Goal: Task Accomplishment & Management: Complete application form

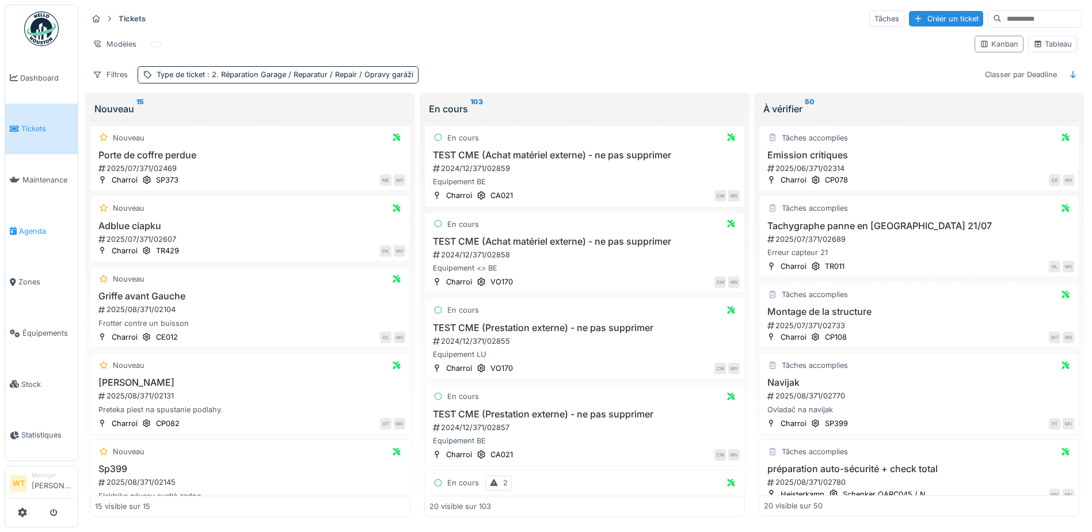
drag, startPoint x: 0, startPoint y: 0, endPoint x: 34, endPoint y: 223, distance: 225.9
click at [34, 226] on span "Agenda" at bounding box center [46, 231] width 54 height 11
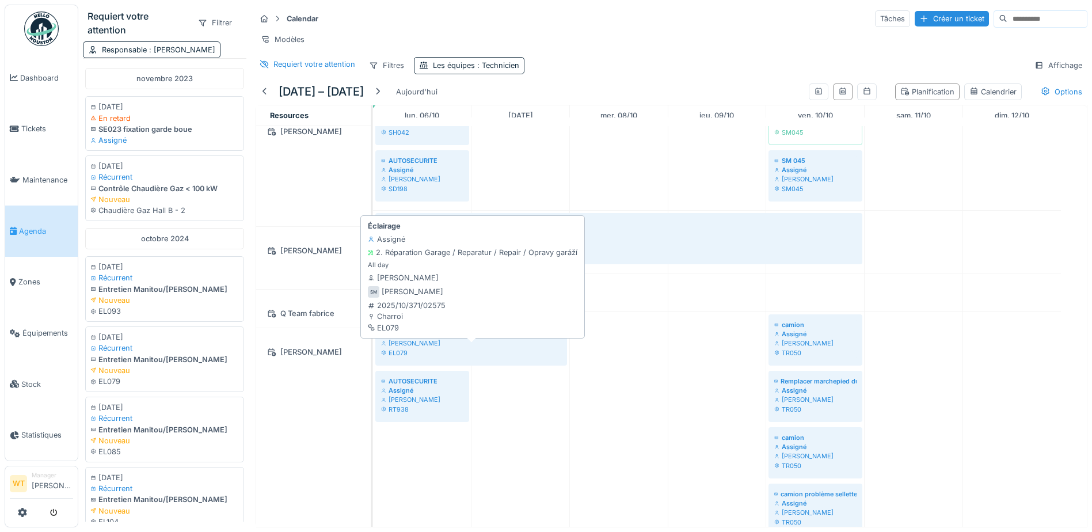
scroll to position [403, 0]
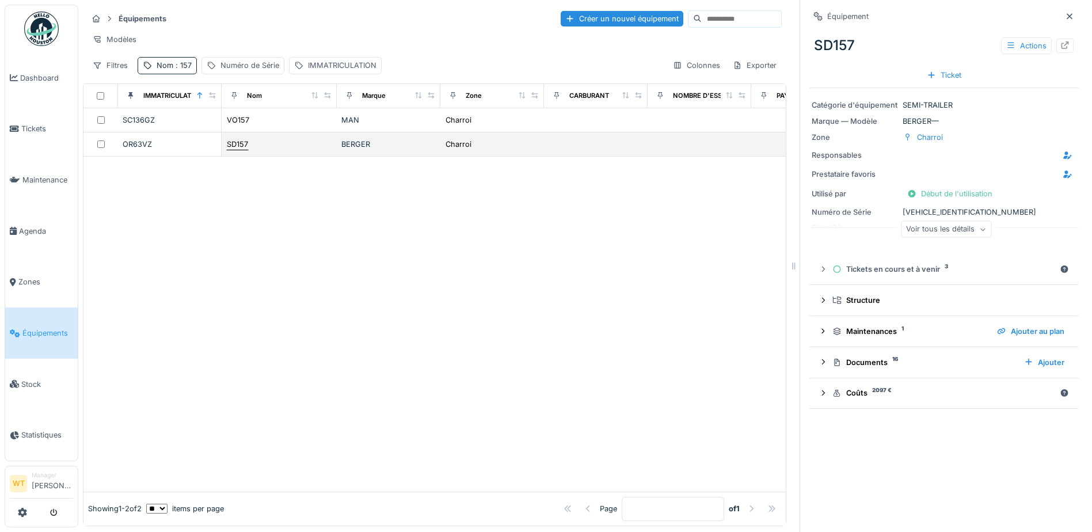
click at [249, 150] on div "SD157" at bounding box center [237, 144] width 22 height 12
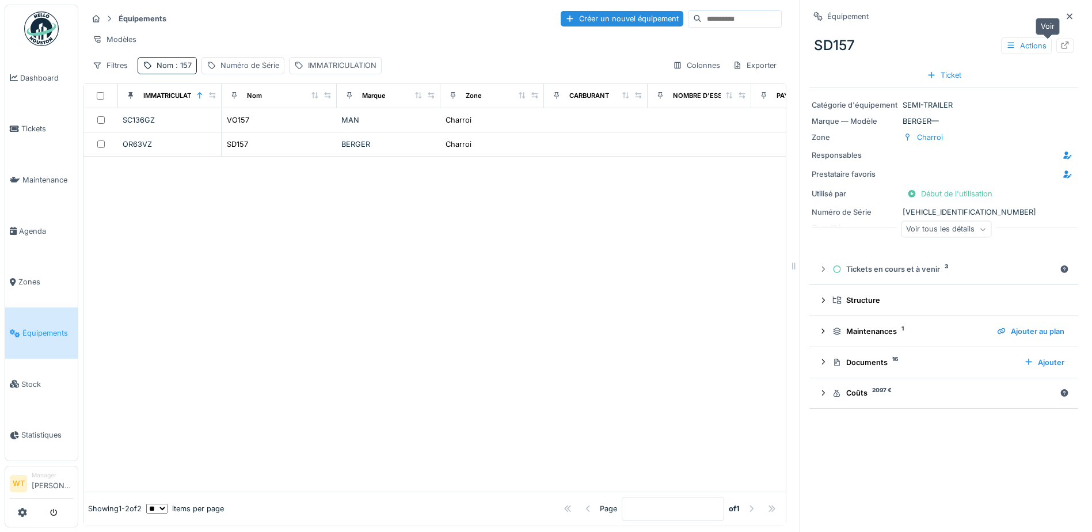
click at [1060, 43] on icon at bounding box center [1064, 44] width 9 height 7
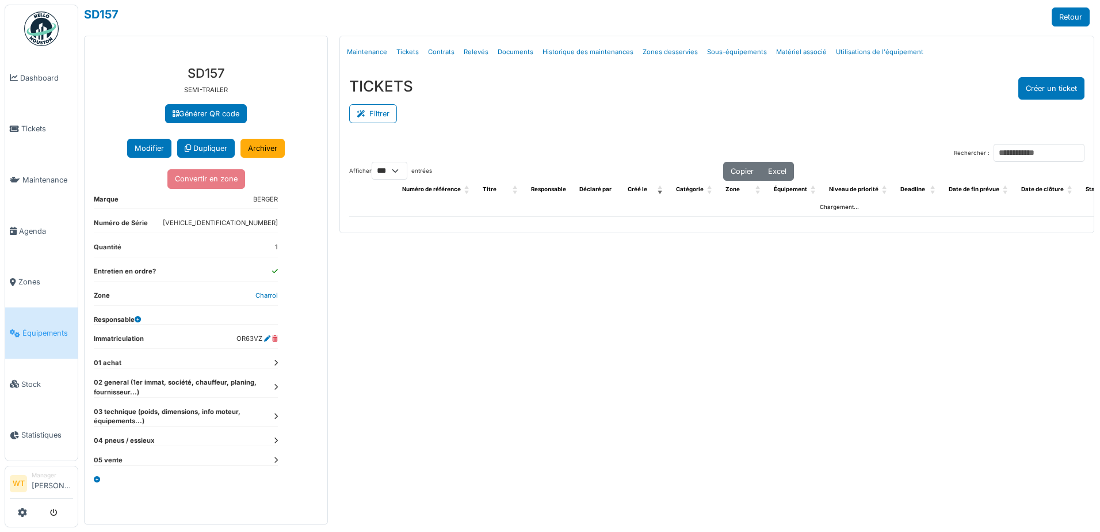
select select "***"
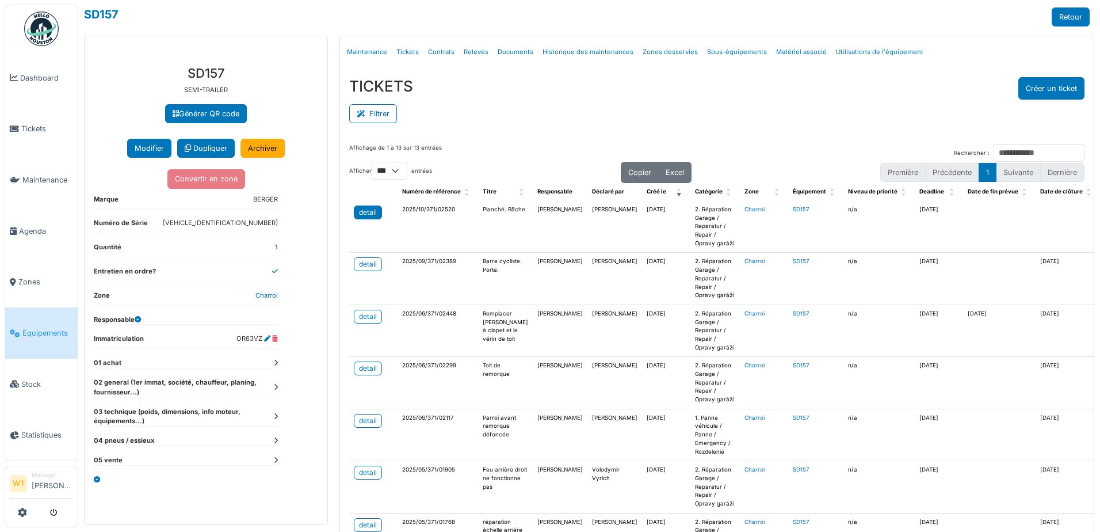
click at [373, 214] on div "detail" at bounding box center [368, 212] width 18 height 10
click at [368, 215] on div "detail" at bounding box center [368, 212] width 18 height 10
click at [20, 233] on link "Agenda" at bounding box center [41, 230] width 73 height 51
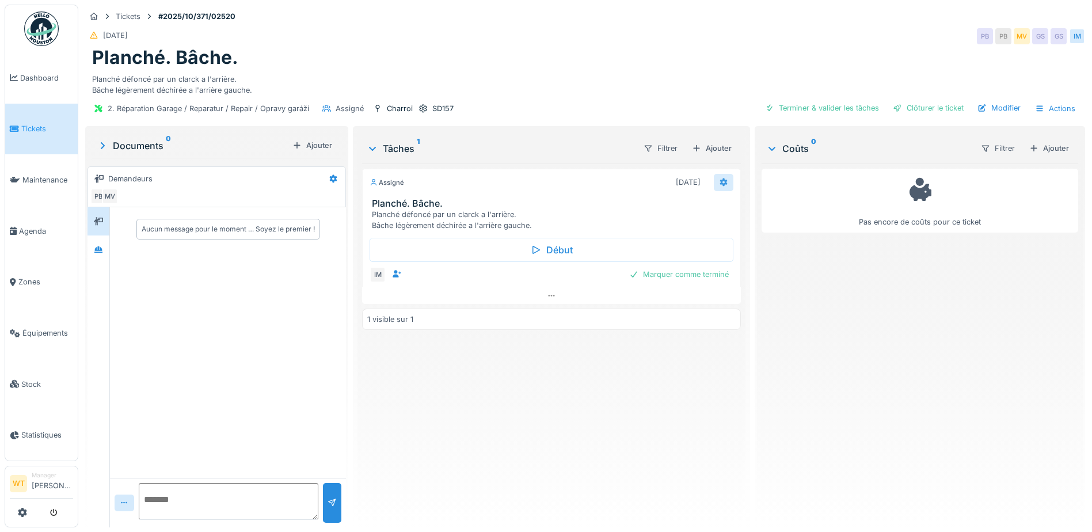
click at [720, 182] on icon at bounding box center [723, 182] width 7 height 8
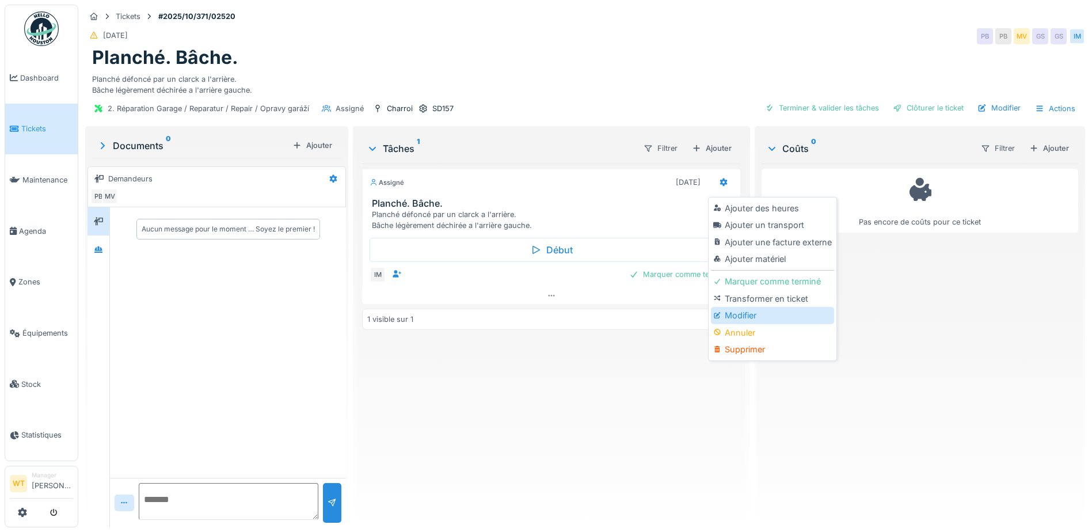
click at [736, 311] on div "Modifier" at bounding box center [772, 315] width 123 height 17
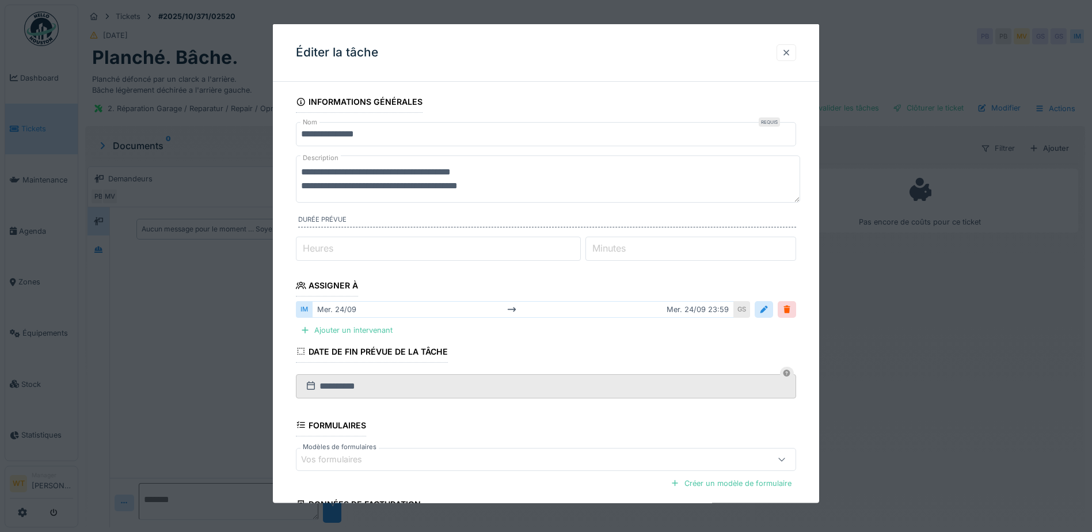
click at [791, 52] on div at bounding box center [786, 52] width 9 height 11
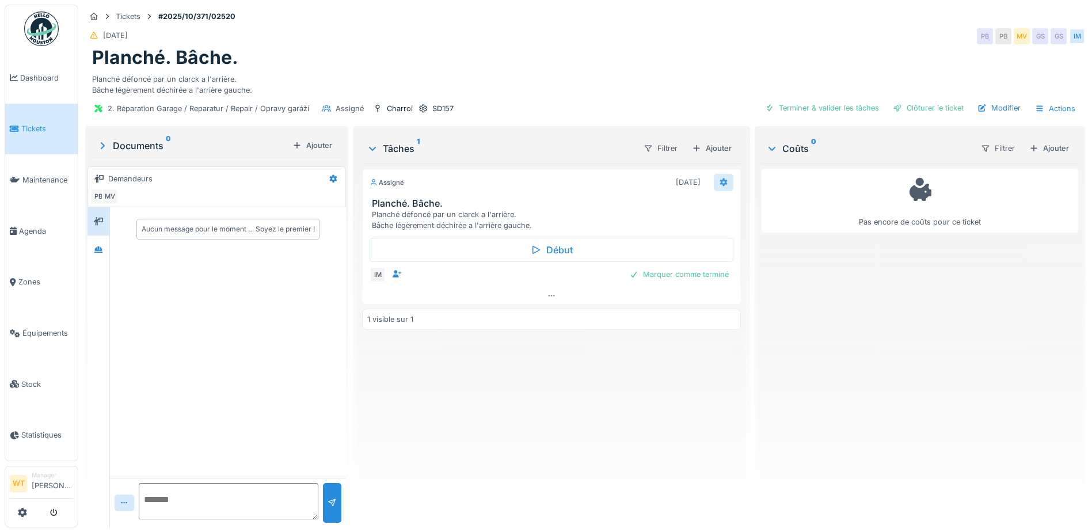
click at [723, 181] on div at bounding box center [724, 182] width 20 height 17
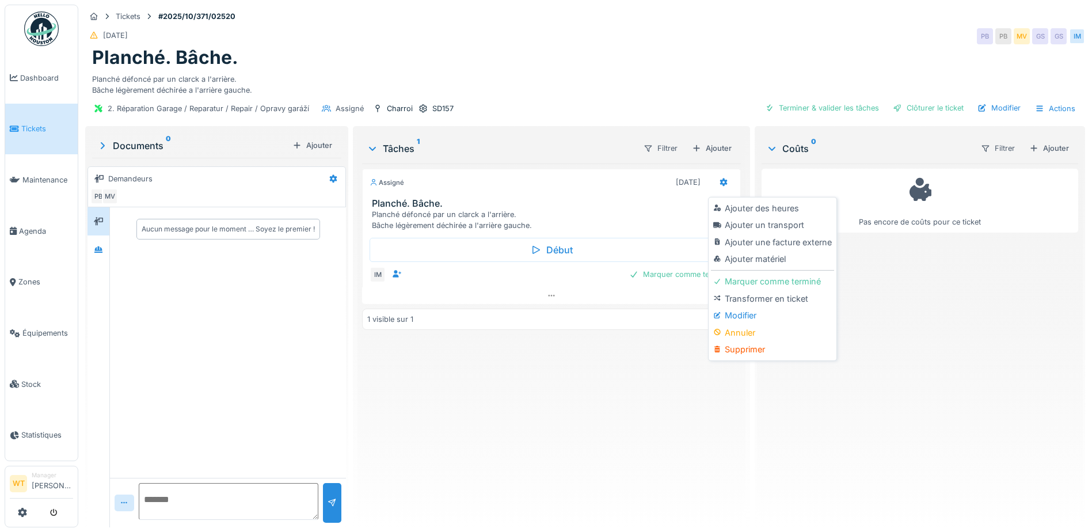
click at [551, 82] on div "Planché défoncé par un clarck a l'arrière. Bâche légèrement déchirée a l'arrièr…" at bounding box center [585, 82] width 986 height 26
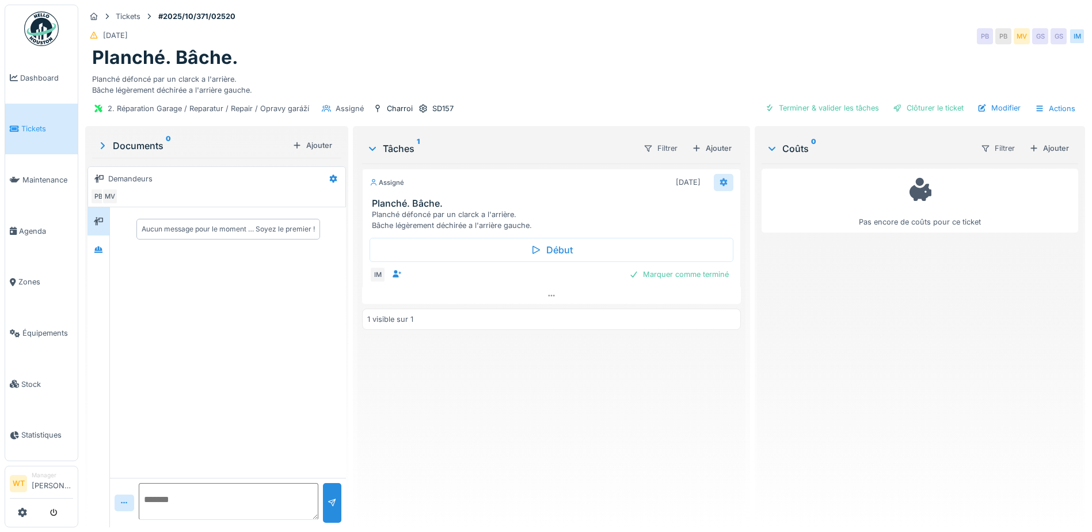
click at [722, 182] on icon at bounding box center [723, 181] width 9 height 7
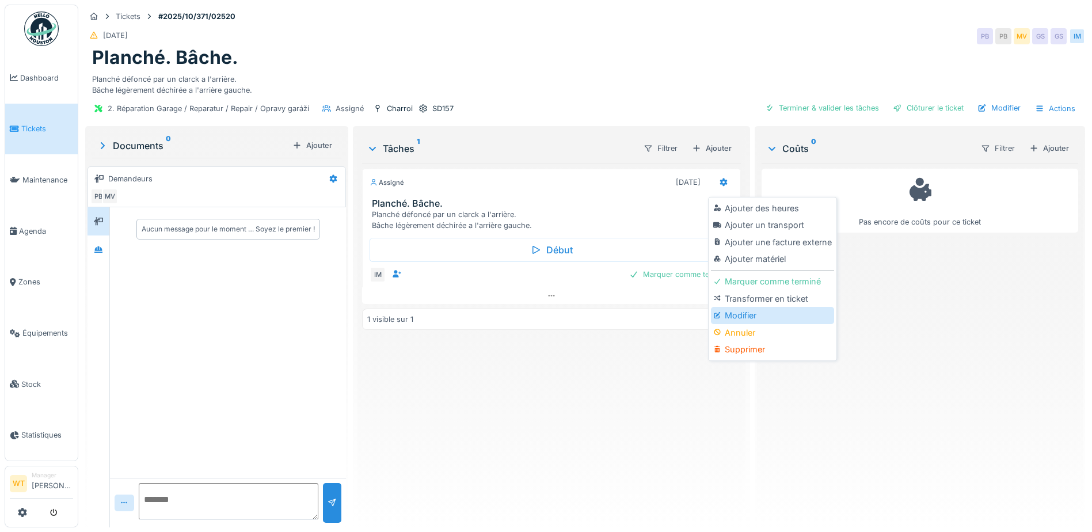
click at [741, 315] on div "Modifier" at bounding box center [772, 315] width 123 height 17
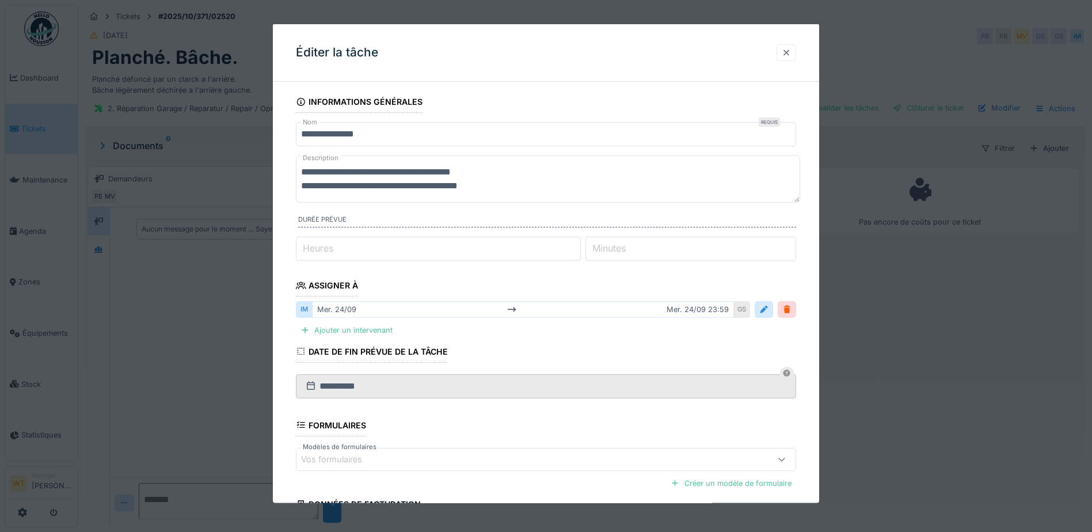
click at [786, 55] on div at bounding box center [786, 52] width 9 height 11
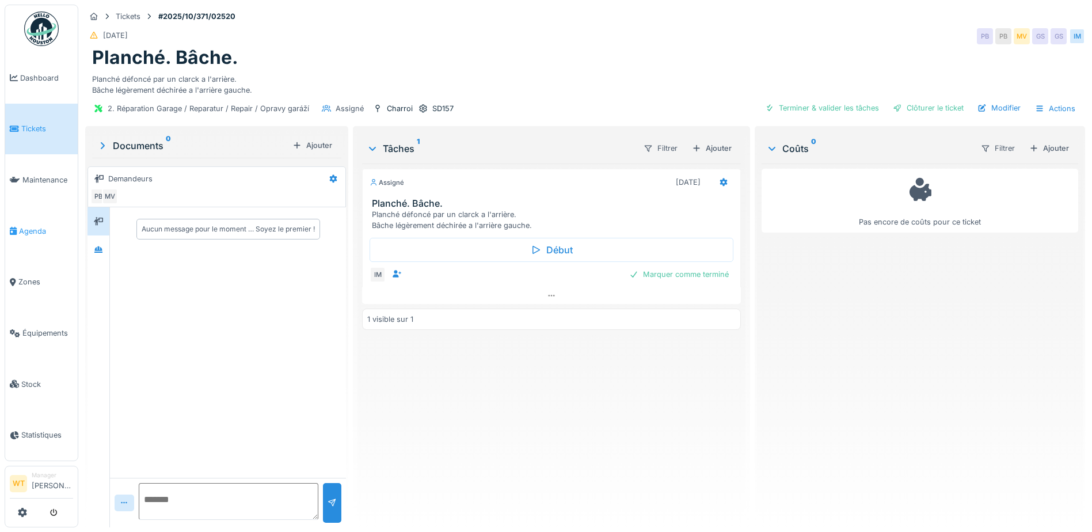
click at [31, 227] on span "Agenda" at bounding box center [46, 231] width 54 height 11
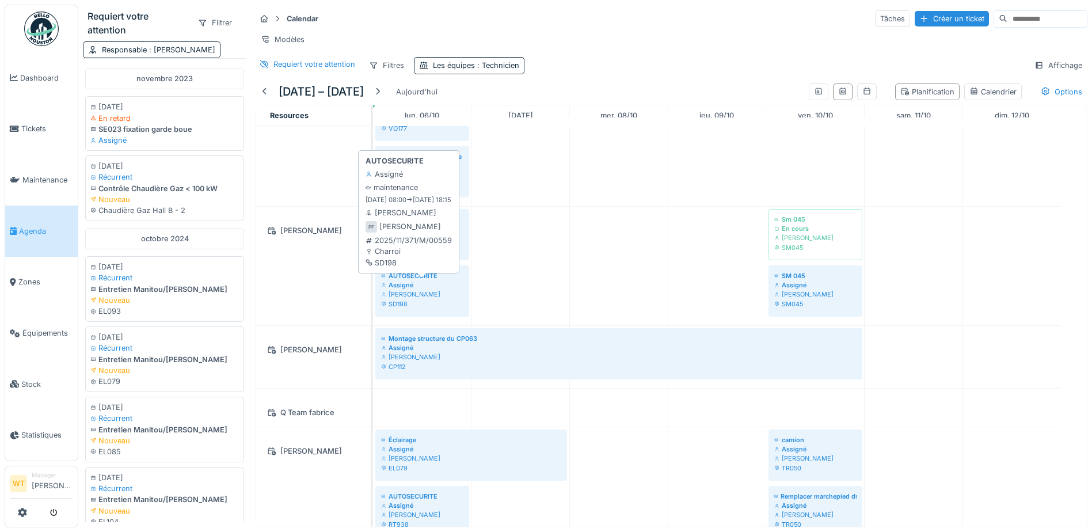
scroll to position [241, 0]
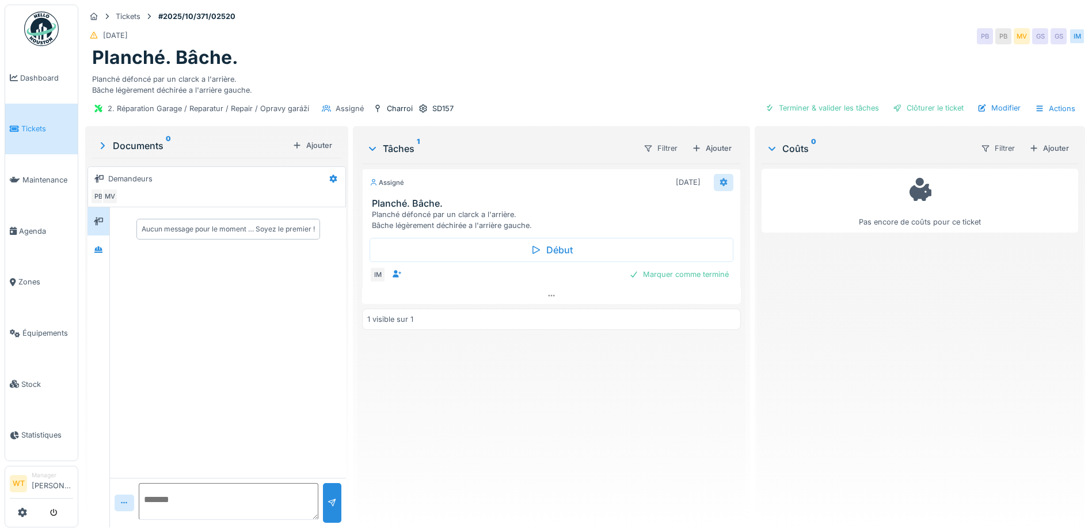
click at [722, 183] on icon at bounding box center [723, 181] width 9 height 7
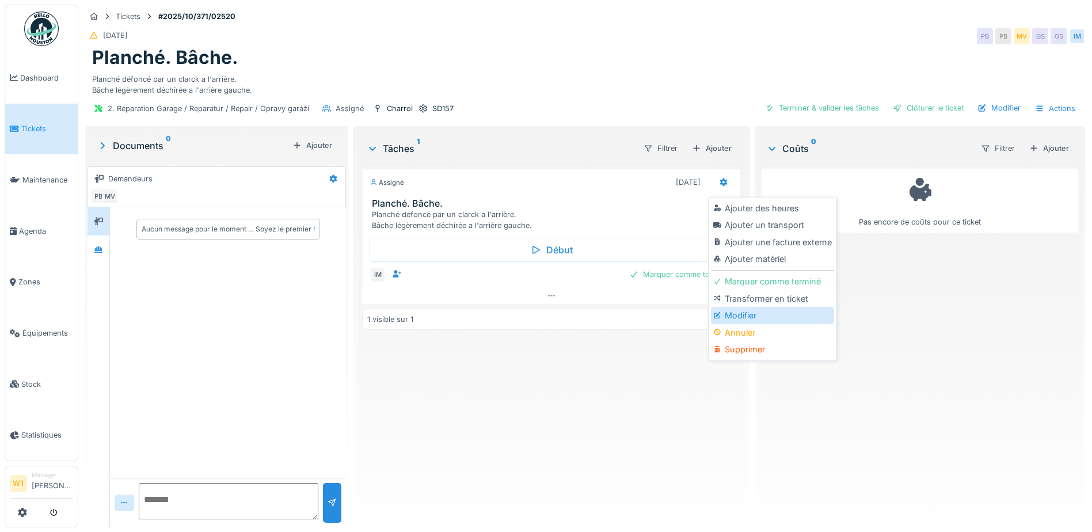
click at [733, 315] on div "Modifier" at bounding box center [772, 315] width 123 height 17
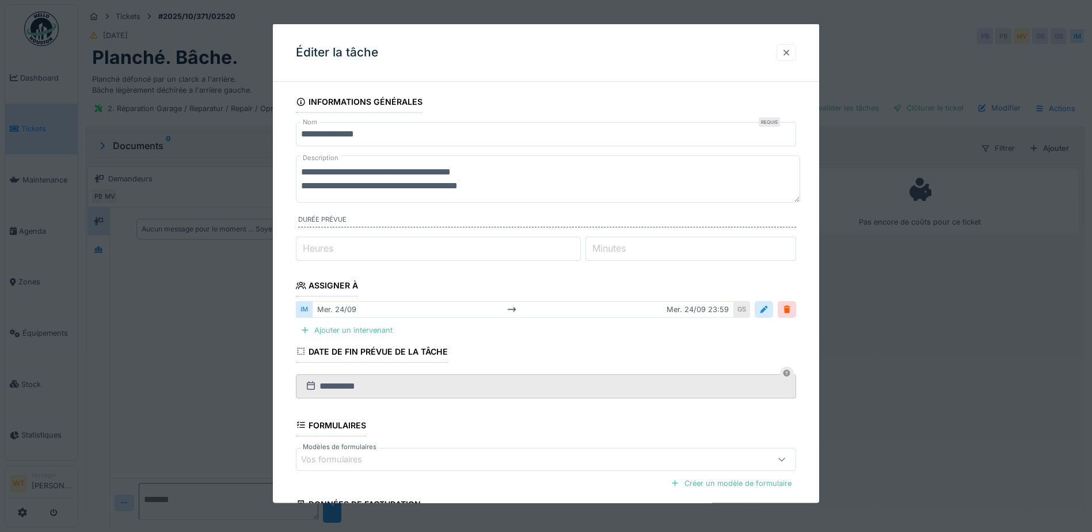
click at [791, 55] on div at bounding box center [786, 52] width 9 height 11
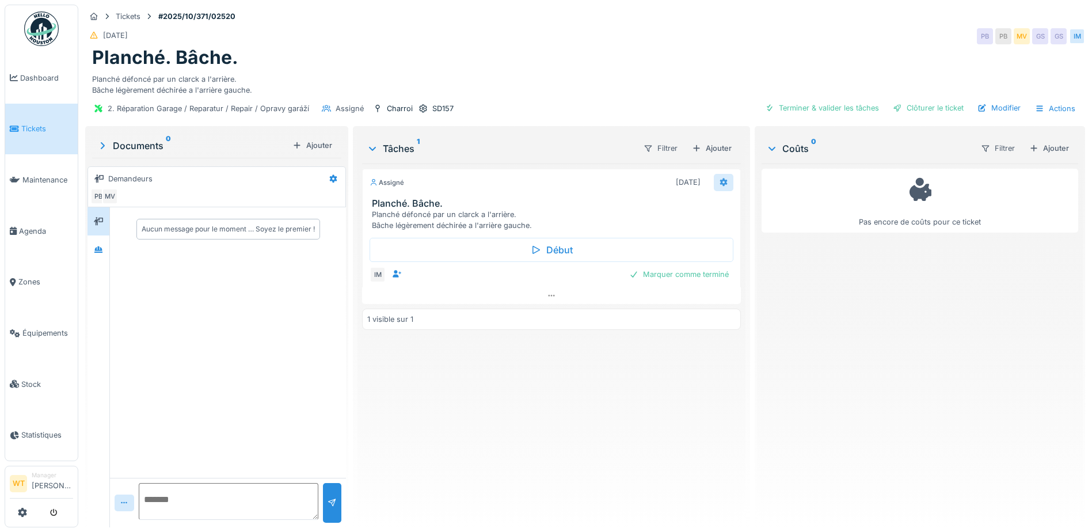
click at [719, 181] on icon at bounding box center [723, 181] width 9 height 7
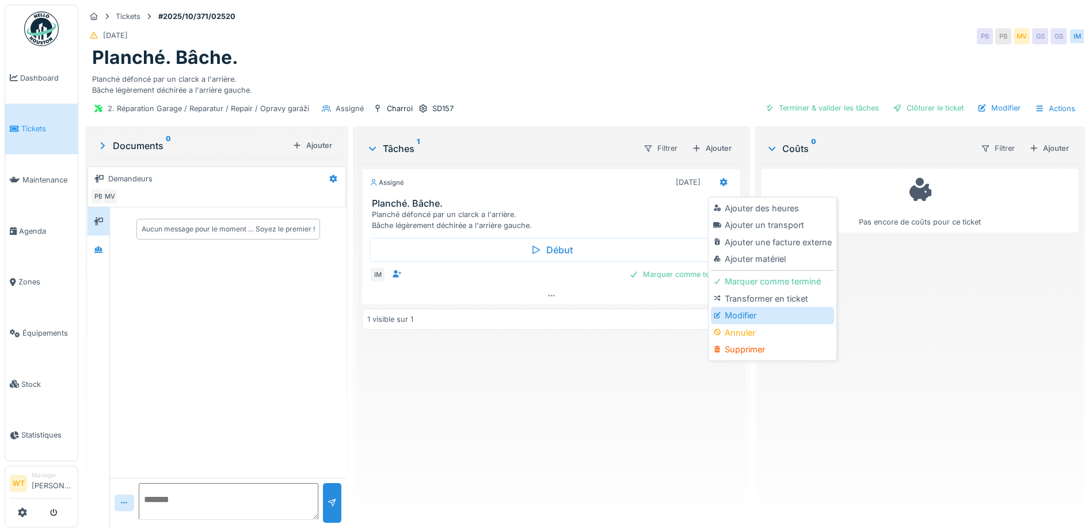
click at [737, 313] on div "Modifier" at bounding box center [772, 315] width 123 height 17
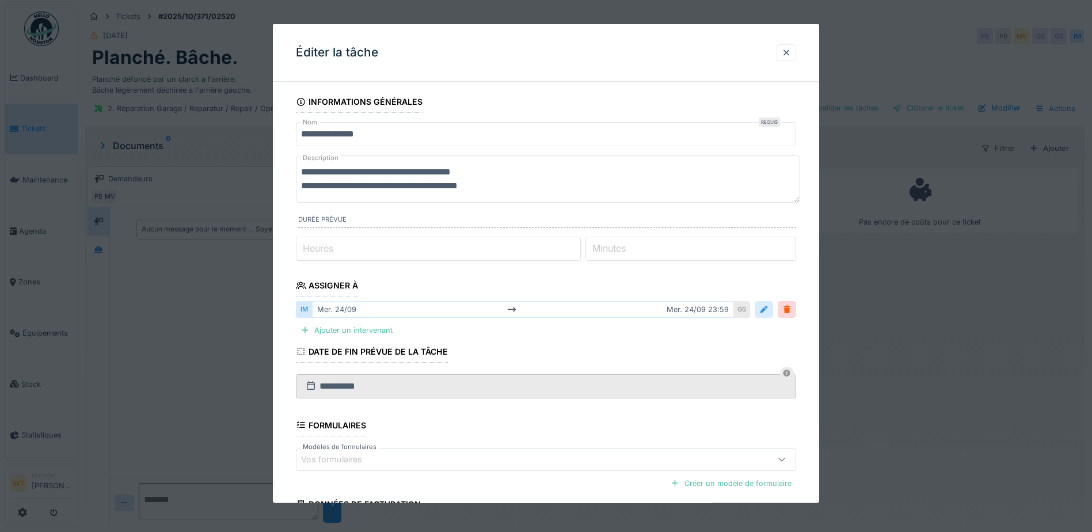
click at [761, 312] on div at bounding box center [764, 309] width 18 height 17
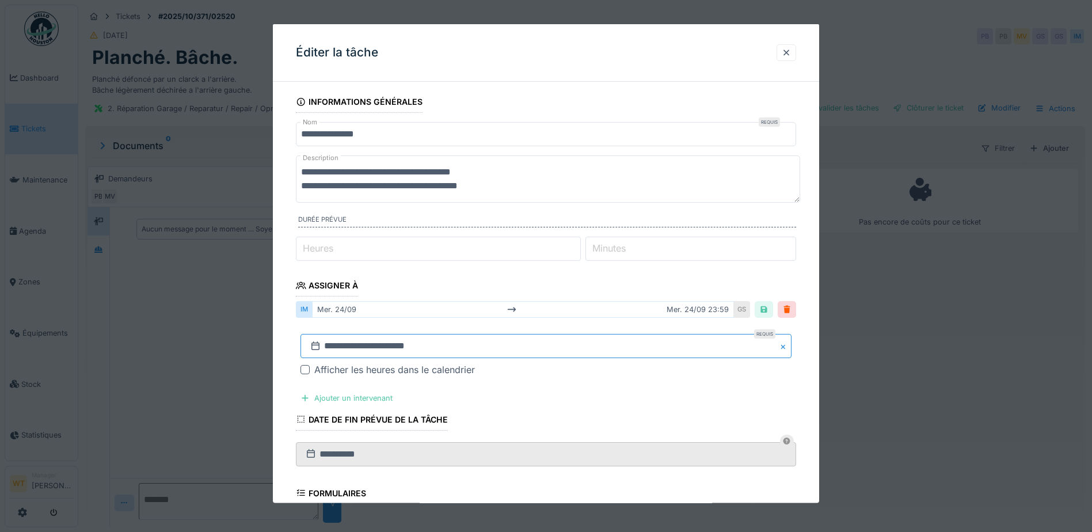
click at [433, 347] on input "**********" at bounding box center [545, 346] width 491 height 24
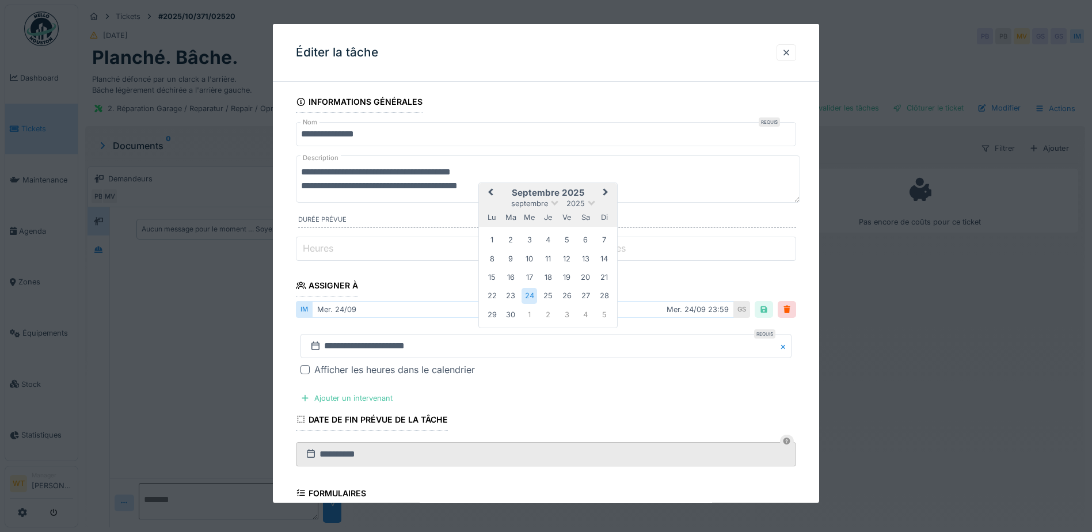
click at [602, 194] on button "Next Month" at bounding box center [606, 193] width 18 height 18
click at [510, 261] on div "7" at bounding box center [511, 258] width 16 height 16
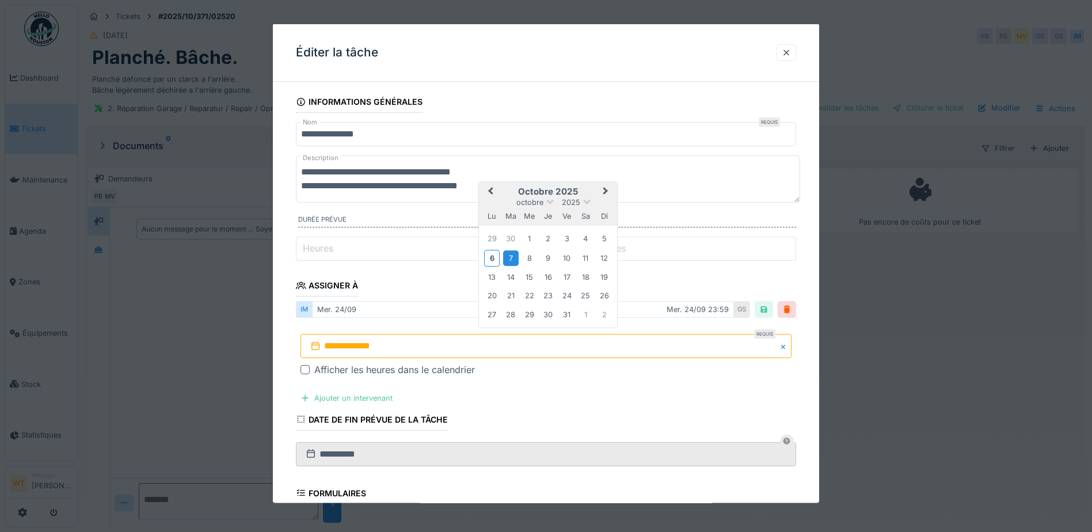
click at [509, 261] on div "7" at bounding box center [511, 258] width 16 height 16
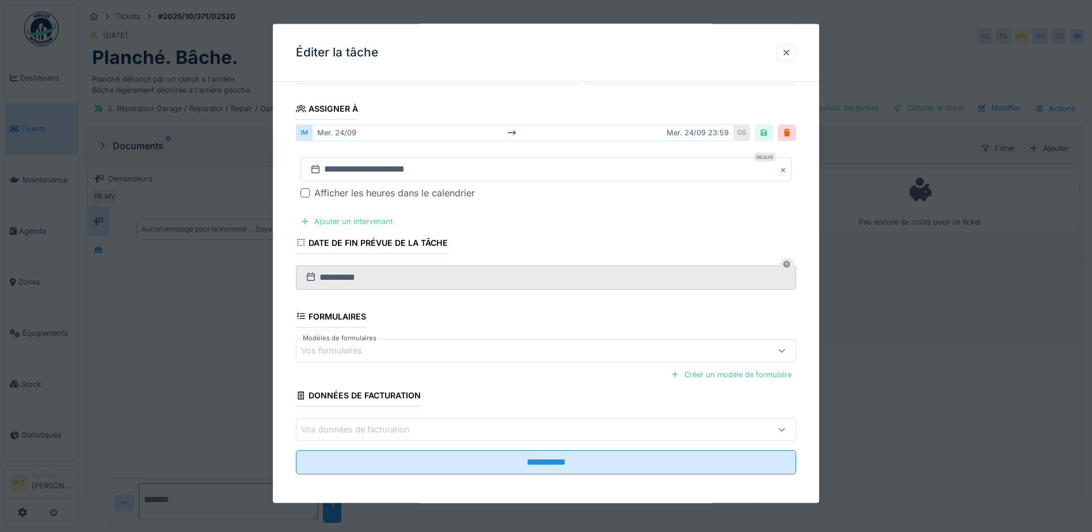
scroll to position [180, 0]
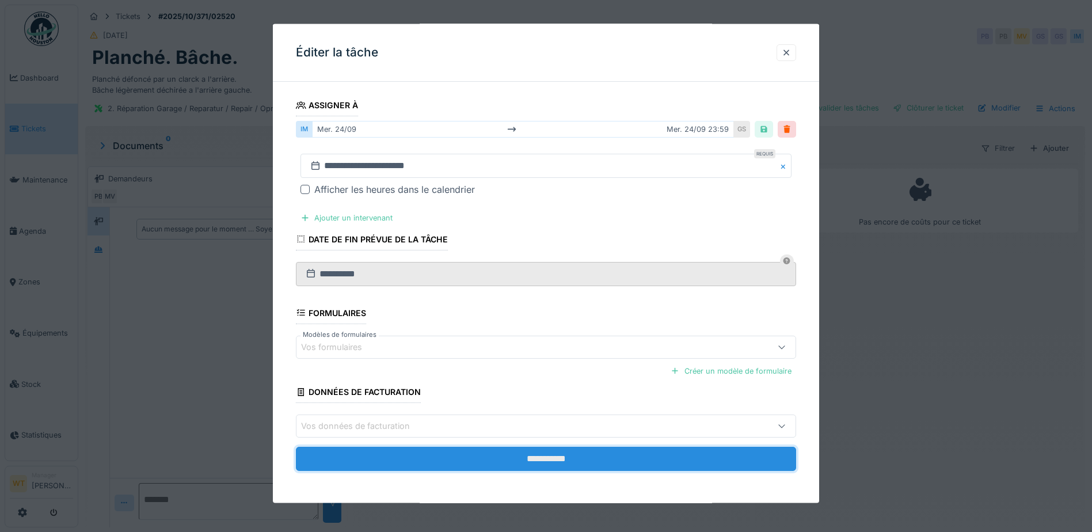
click at [403, 454] on input "**********" at bounding box center [546, 459] width 500 height 24
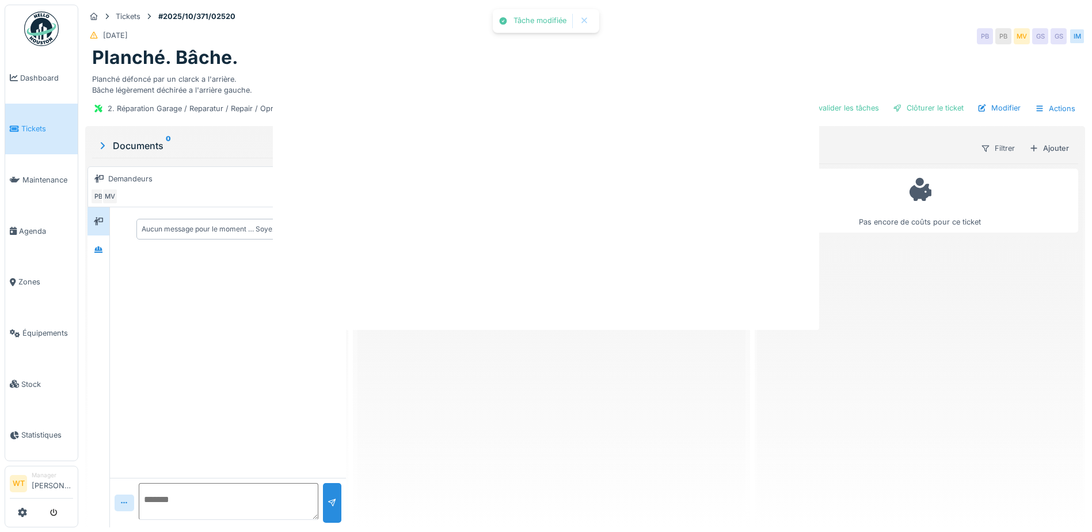
scroll to position [0, 0]
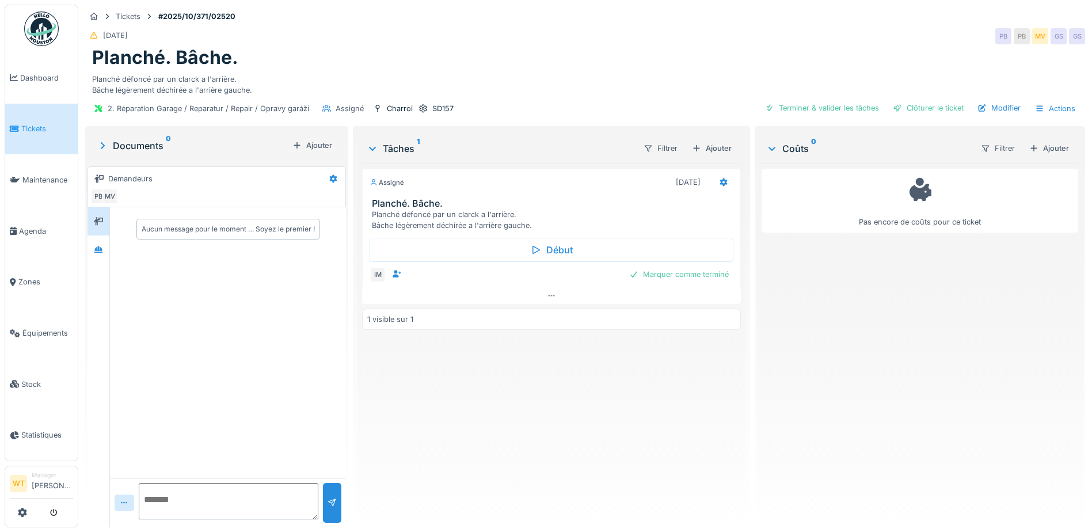
click at [565, 97] on div "2. Réparation Garage / Reparatur / Repair / Opravy garáží Assigné Charroi SD157…" at bounding box center [585, 109] width 1000 height 26
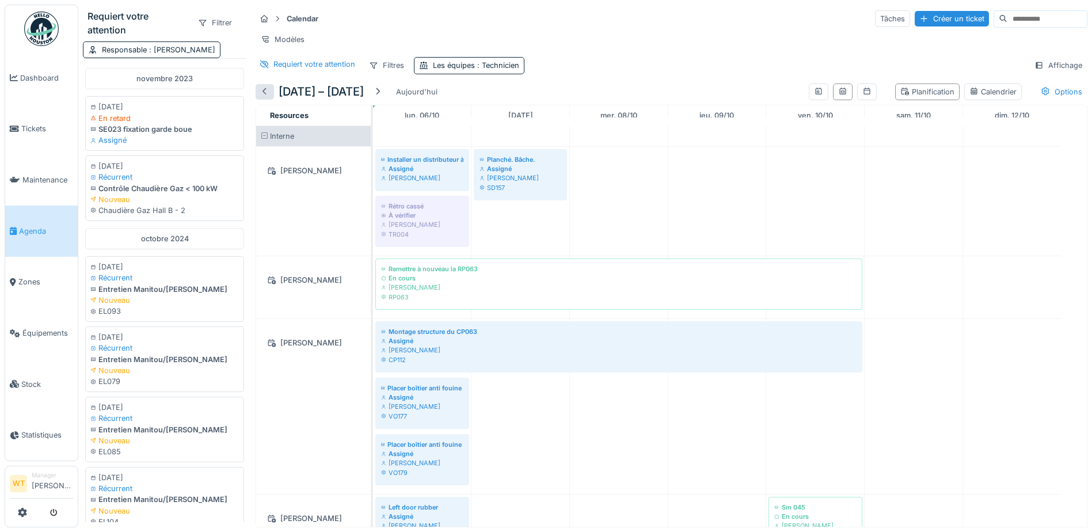
click at [268, 97] on div at bounding box center [264, 91] width 9 height 11
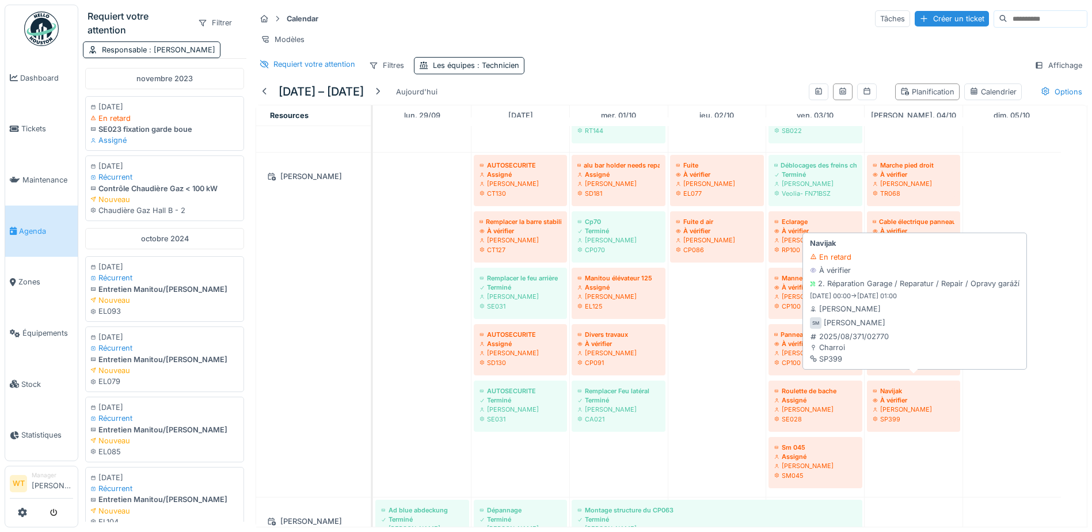
scroll to position [576, 0]
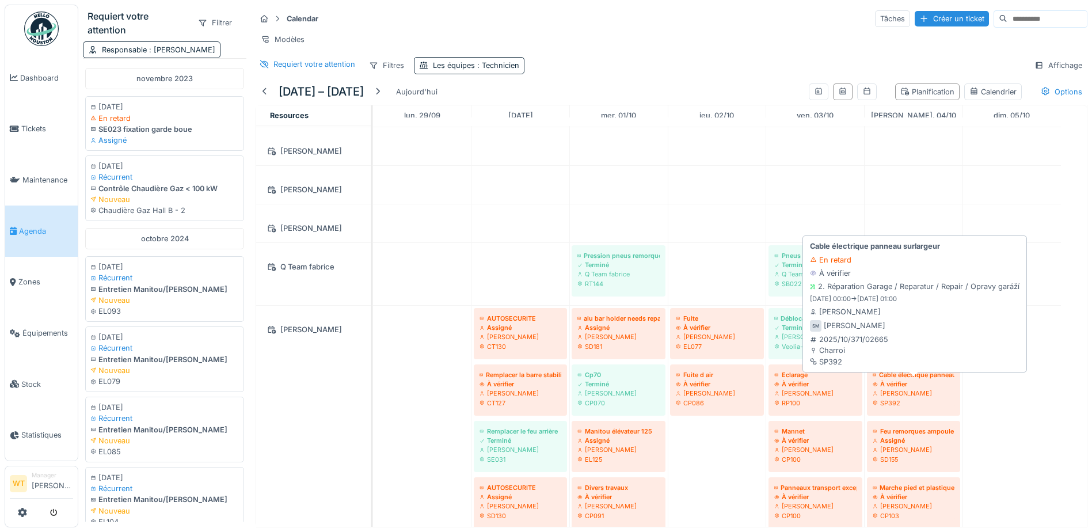
click at [891, 388] on div "À vérifier" at bounding box center [913, 383] width 82 height 9
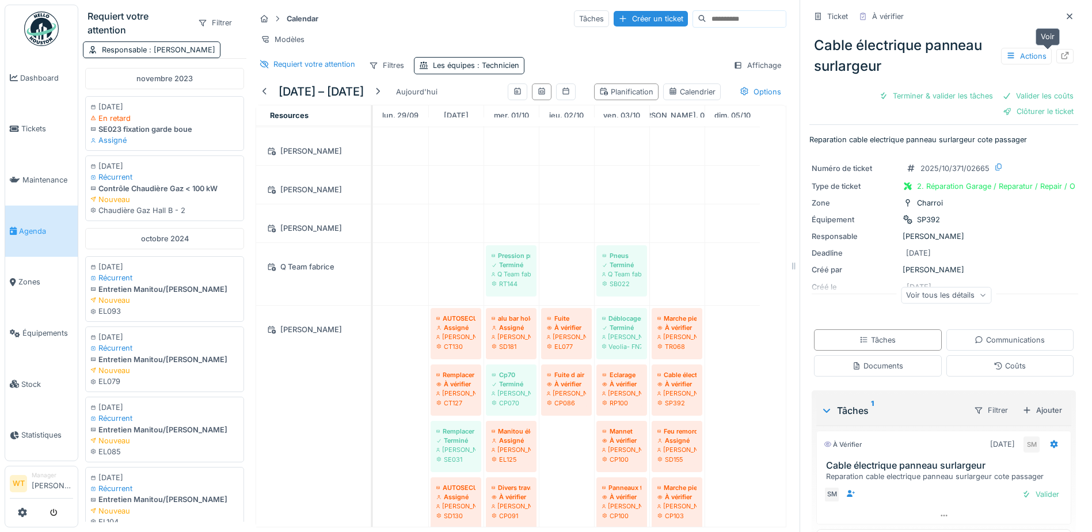
click at [1061, 54] on icon at bounding box center [1064, 55] width 7 height 7
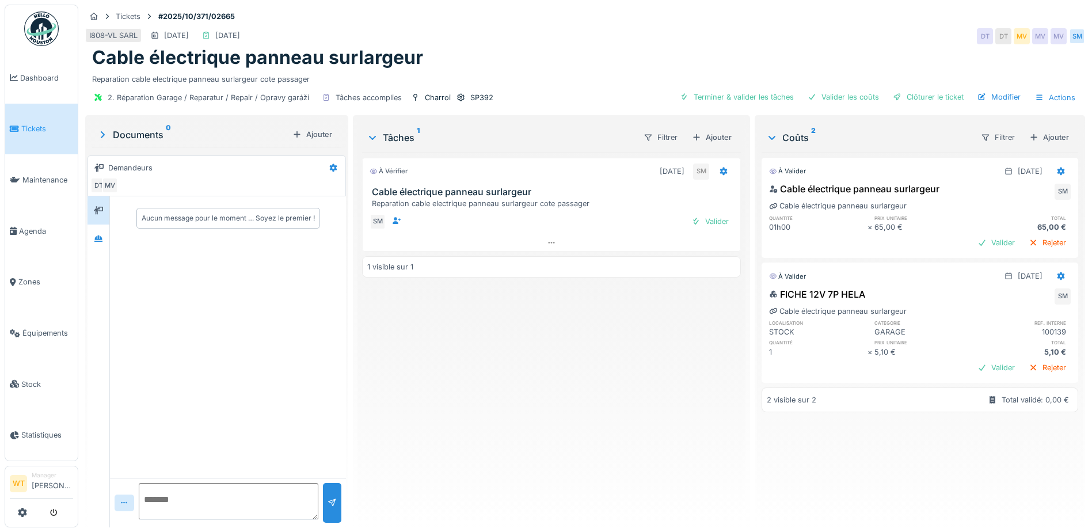
click at [449, 100] on div "2. Réparation Garage / Reparatur / Repair / Opravy garáží Tâches accomplies Cha…" at bounding box center [292, 97] width 404 height 17
click at [470, 102] on div "SP392" at bounding box center [481, 97] width 23 height 11
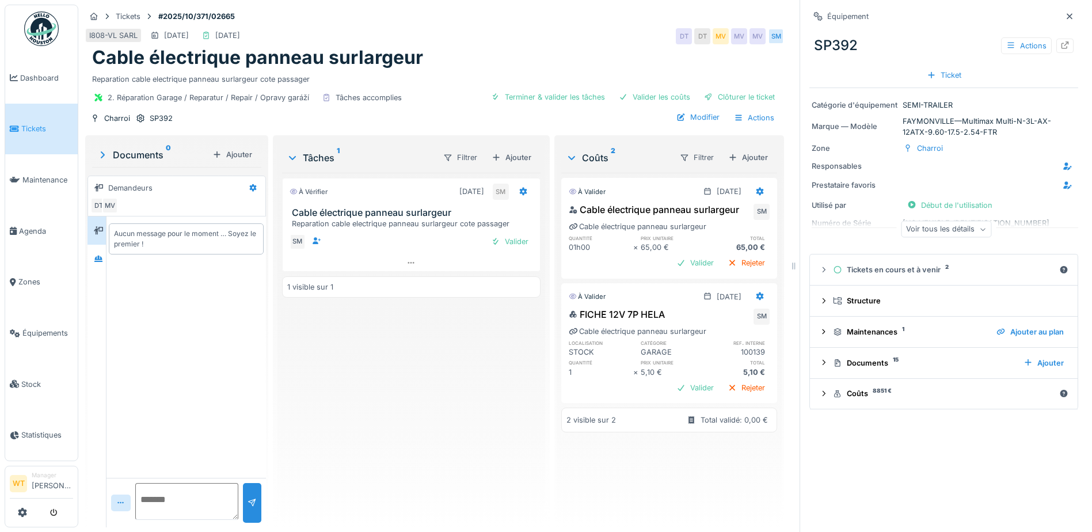
click at [934, 225] on div "Voir tous les détails" at bounding box center [946, 229] width 90 height 17
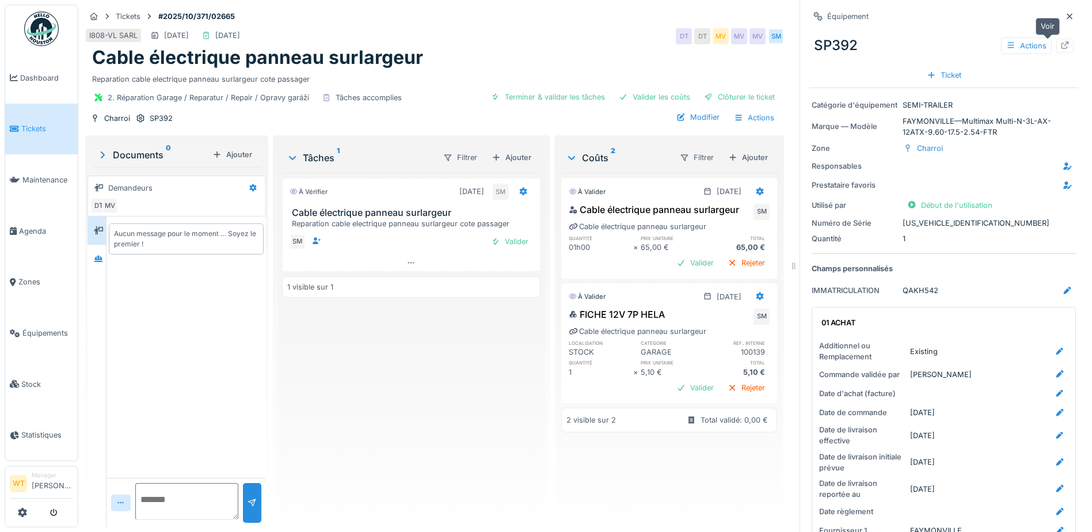
click at [1061, 49] on icon at bounding box center [1064, 44] width 7 height 7
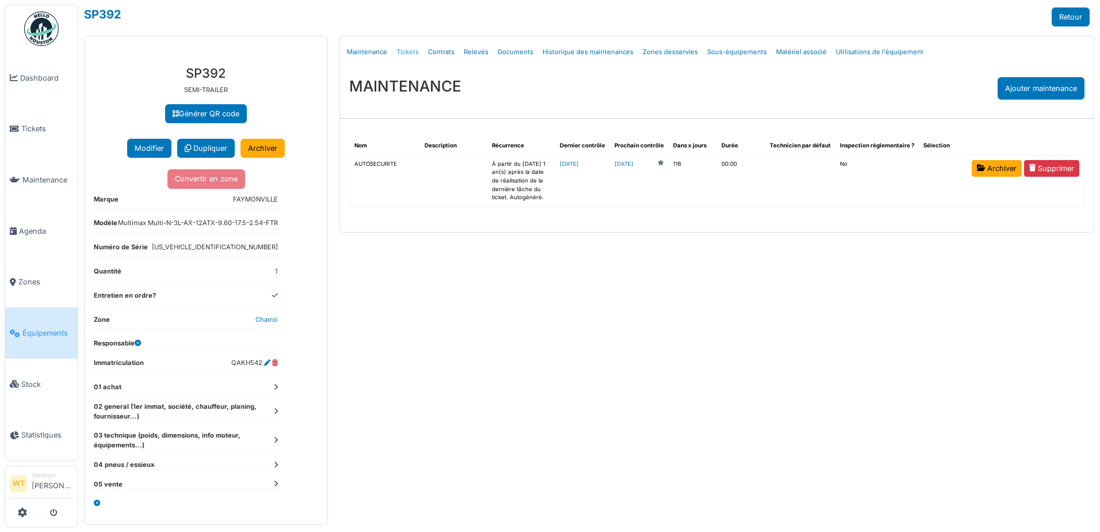
click at [401, 49] on link "Tickets" at bounding box center [408, 52] width 32 height 27
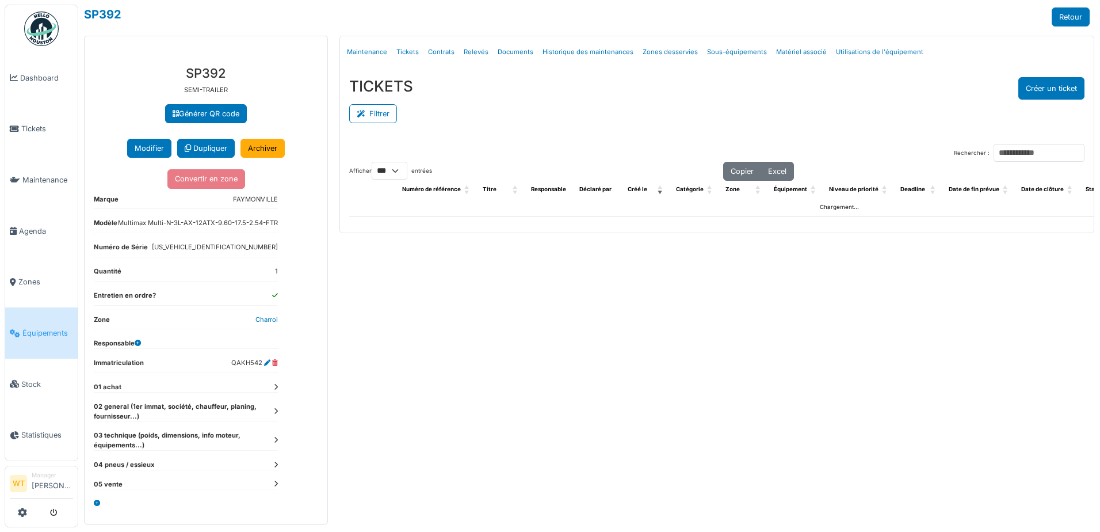
select select "***"
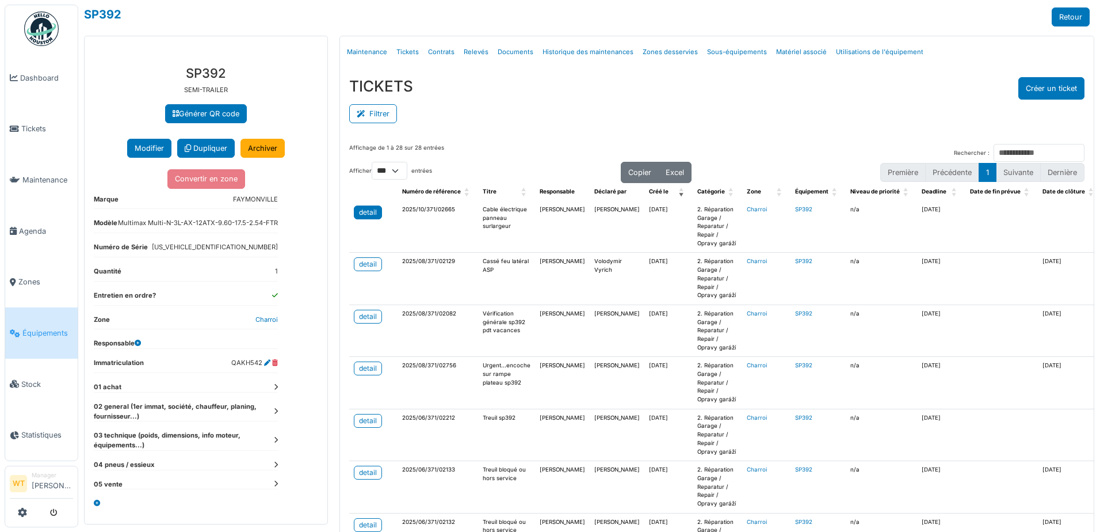
click at [363, 212] on div "detail" at bounding box center [368, 212] width 18 height 10
click at [45, 124] on span "Tickets" at bounding box center [47, 128] width 52 height 11
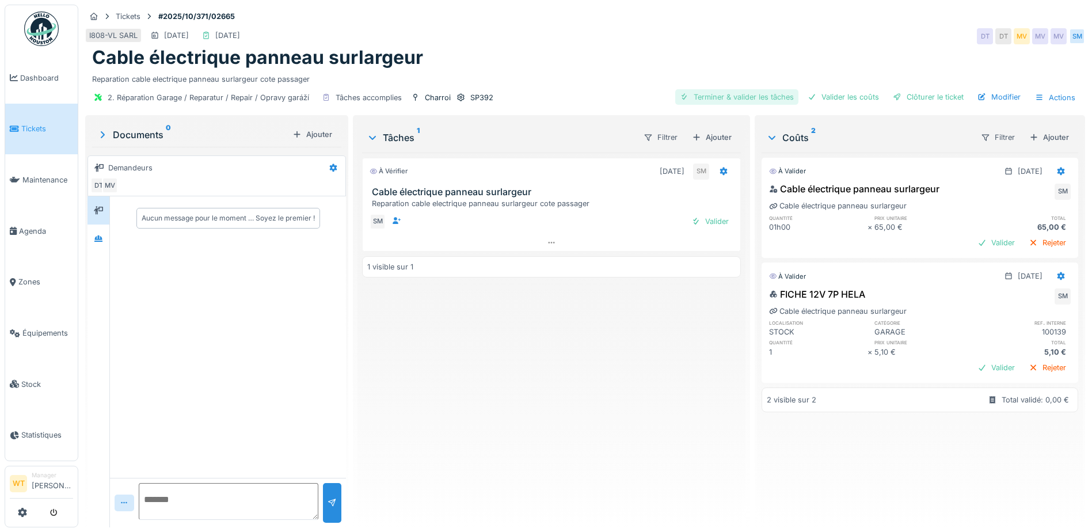
click at [757, 98] on div "Terminer & valider les tâches" at bounding box center [736, 97] width 123 height 16
click at [823, 100] on div "Valider les coûts" at bounding box center [843, 97] width 81 height 16
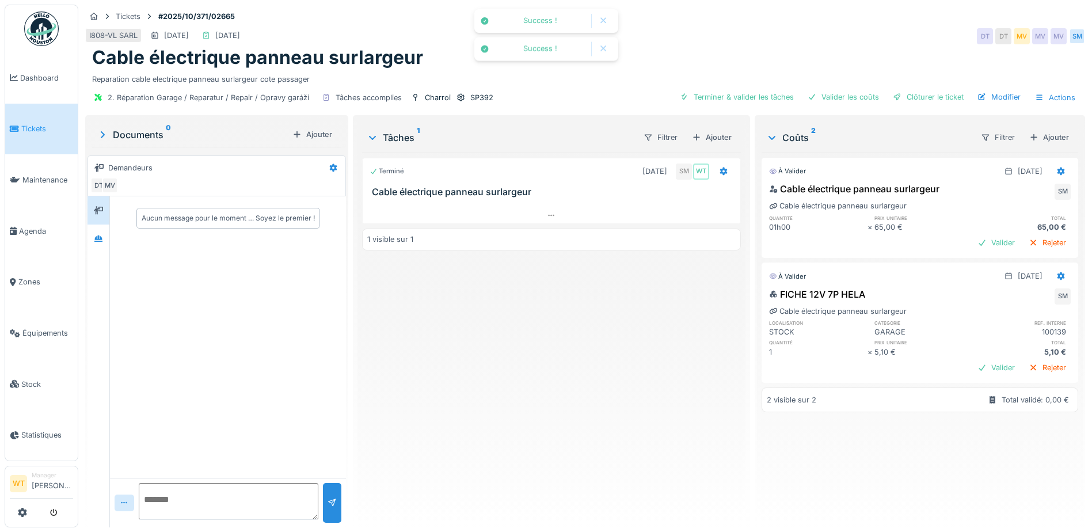
click at [900, 108] on div "2. Réparation Garage / Reparatur / Repair / Opravy garáží Tâches accomplies Cha…" at bounding box center [585, 98] width 1000 height 26
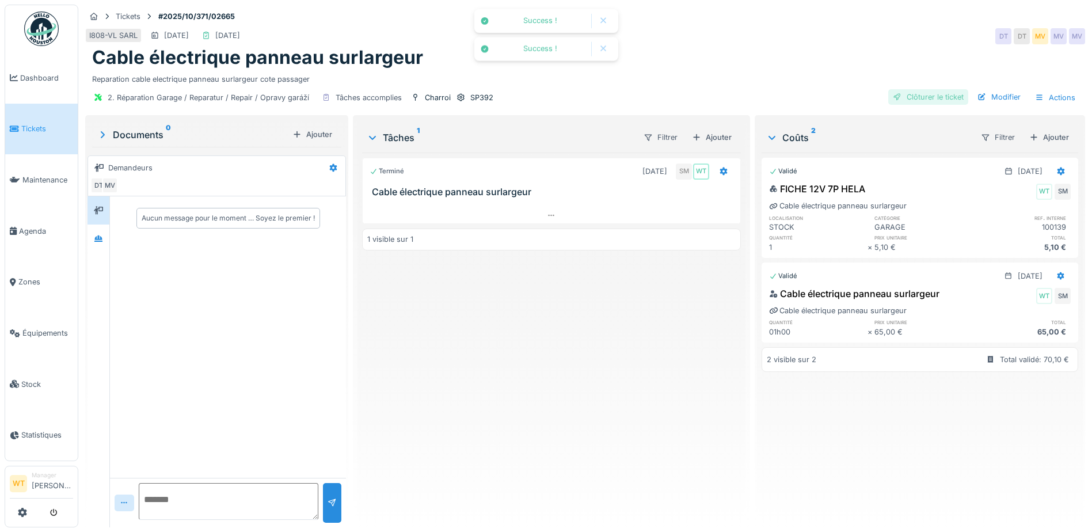
click at [902, 102] on div "Clôturer le ticket" at bounding box center [928, 97] width 80 height 16
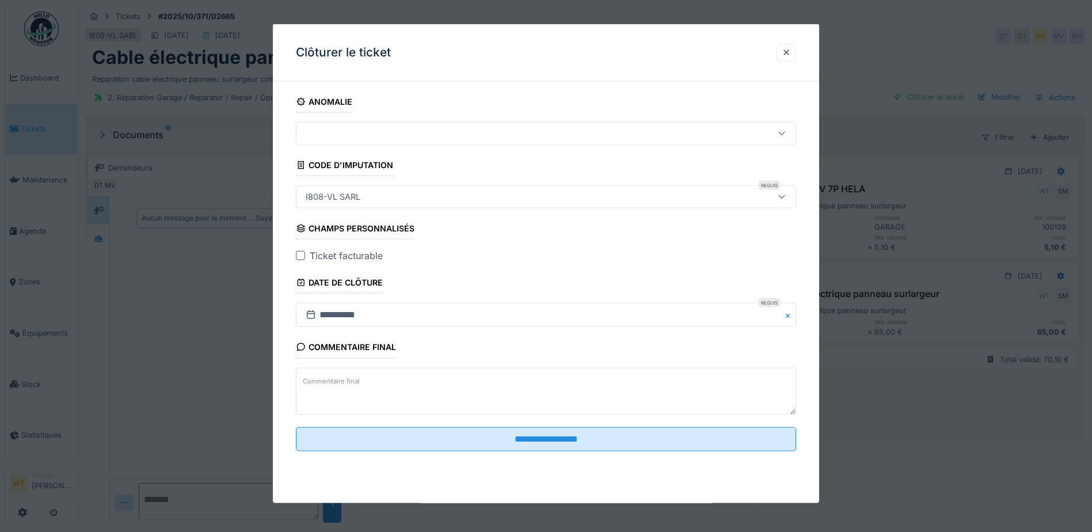
click at [399, 197] on div "I808-VL SARL" at bounding box center [516, 196] width 431 height 13
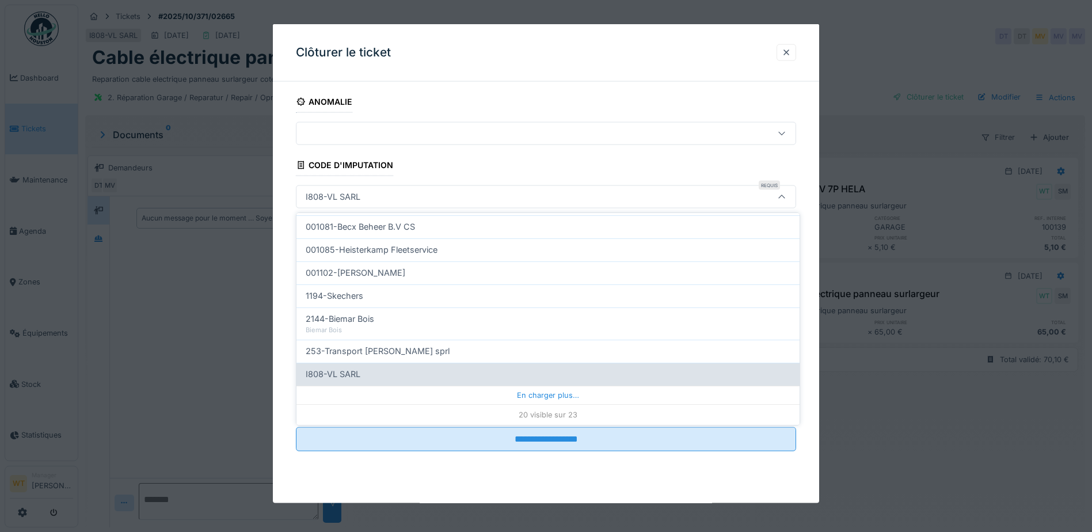
scroll to position [9, 0]
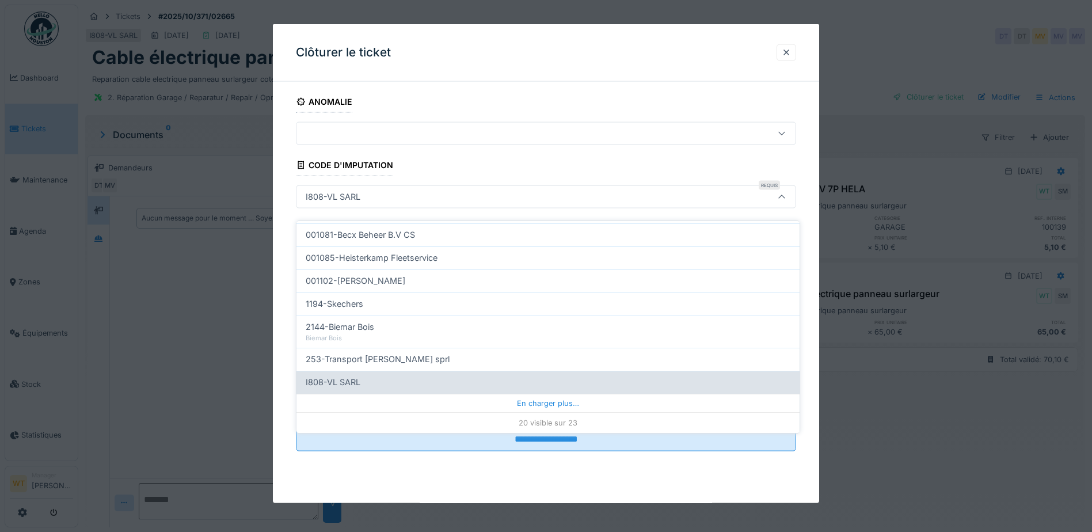
click at [487, 395] on div "En charger plus…" at bounding box center [547, 403] width 503 height 18
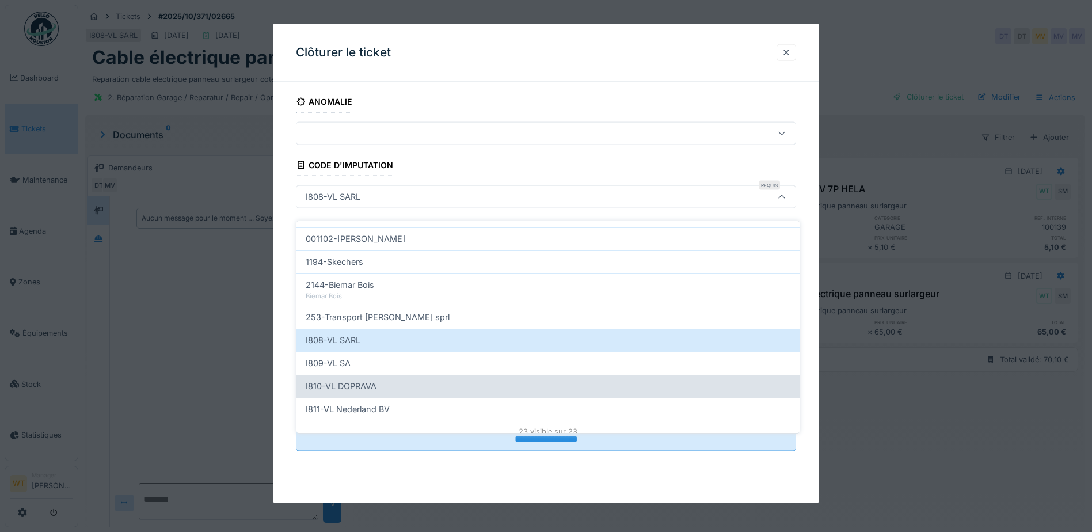
scroll to position [417, 0]
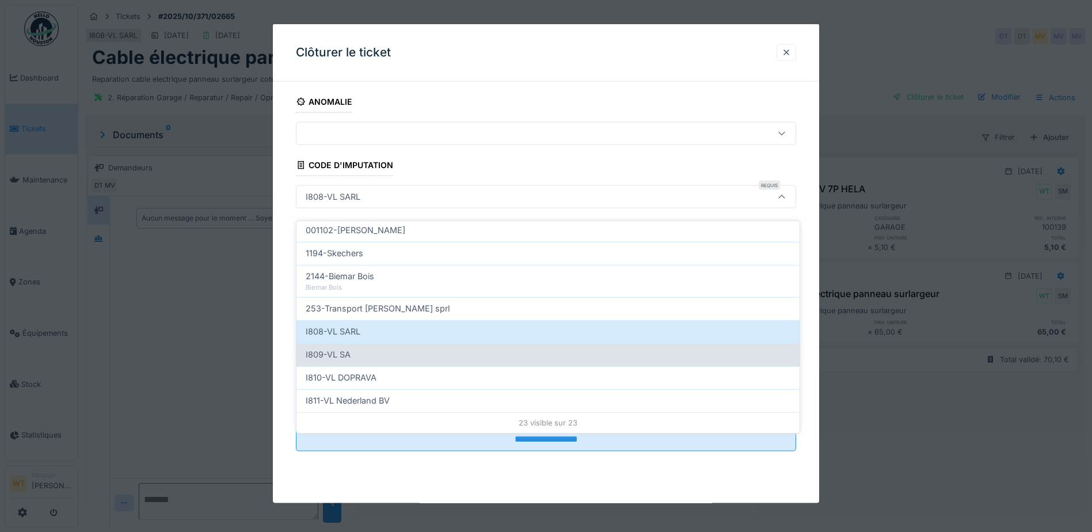
click at [378, 348] on div "I809-VL SA" at bounding box center [548, 354] width 485 height 13
type input "***"
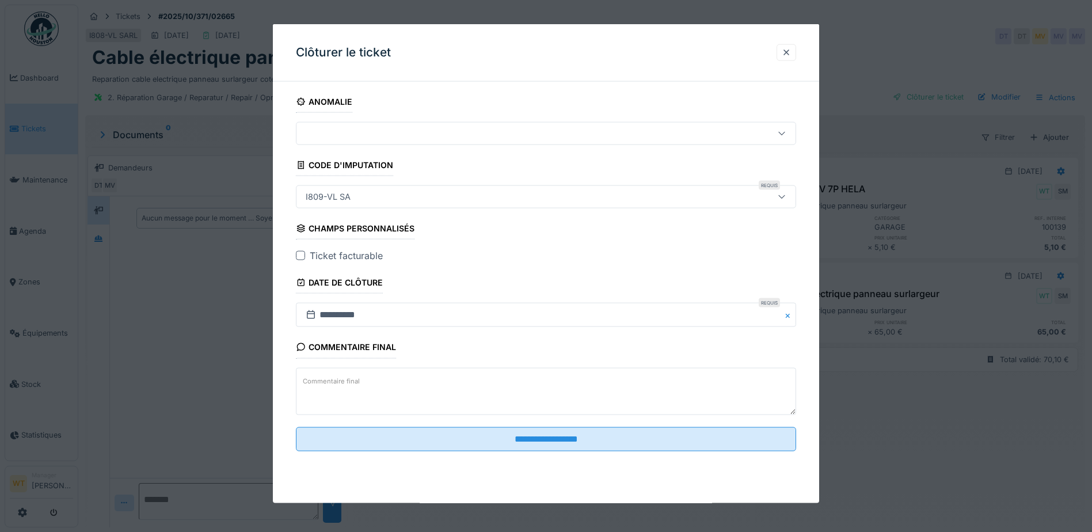
click at [305, 254] on div at bounding box center [300, 255] width 9 height 9
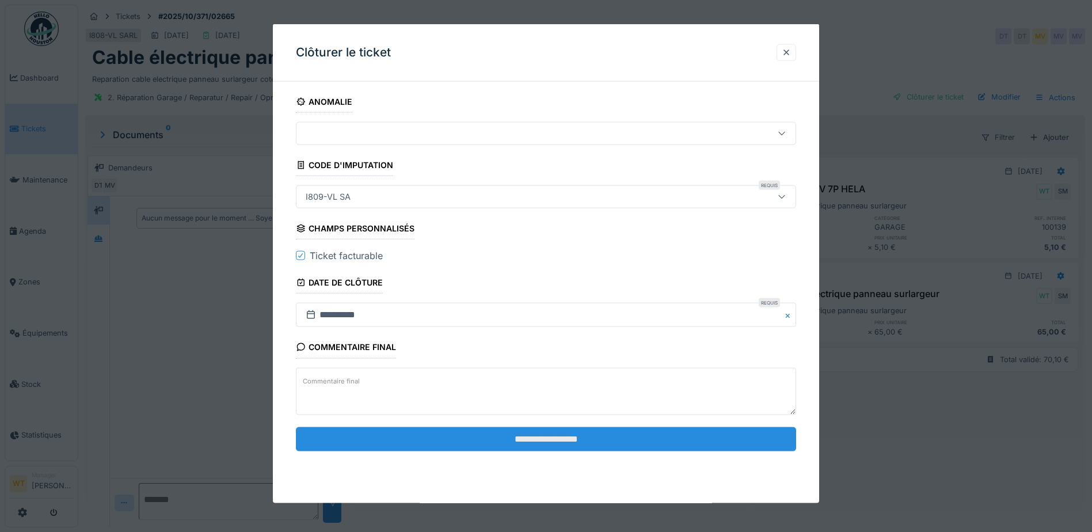
click at [456, 449] on input "**********" at bounding box center [546, 438] width 500 height 24
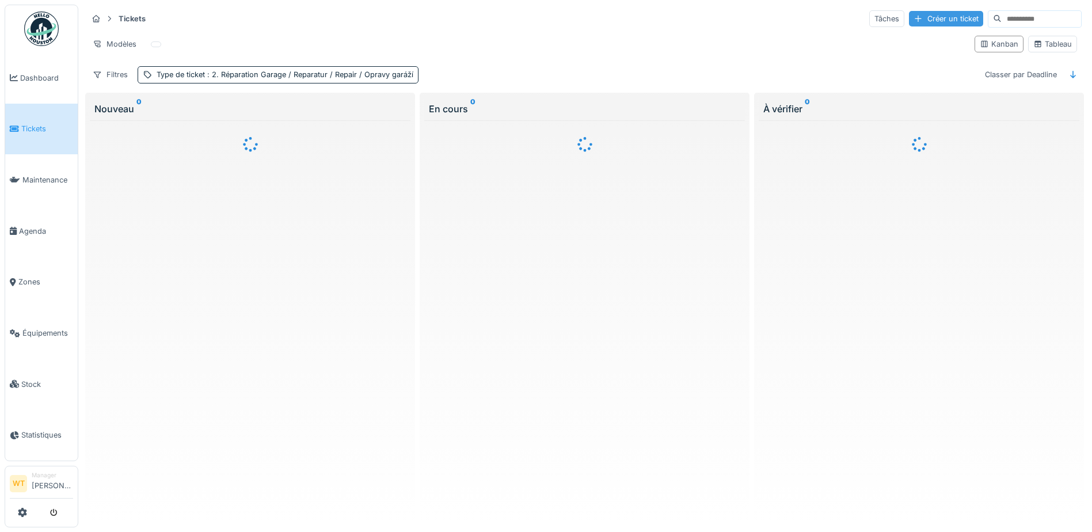
click at [909, 24] on div "Créer un ticket" at bounding box center [946, 19] width 74 height 16
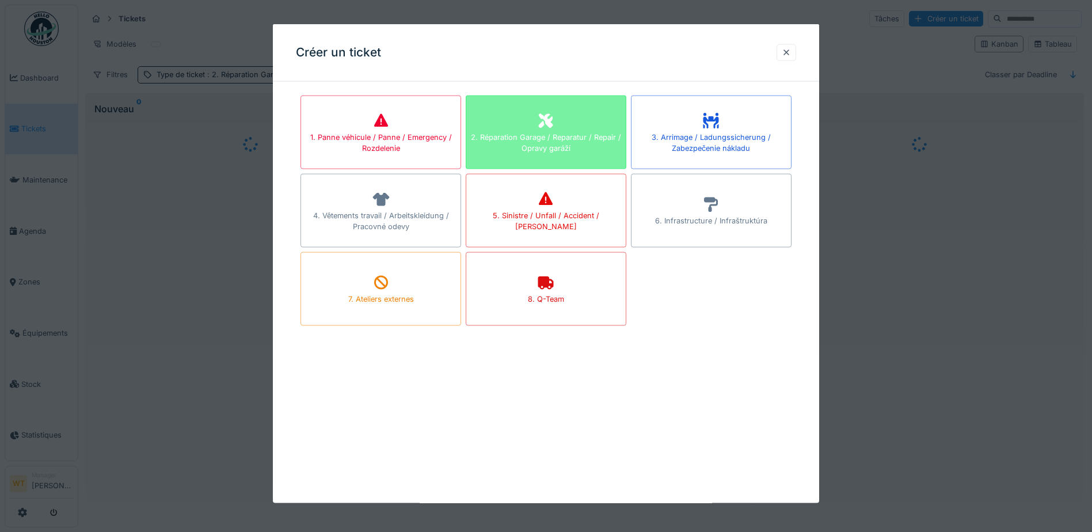
click at [589, 131] on div "2. Réparation Garage / Reparatur / Repair / Opravy garáží" at bounding box center [546, 133] width 161 height 74
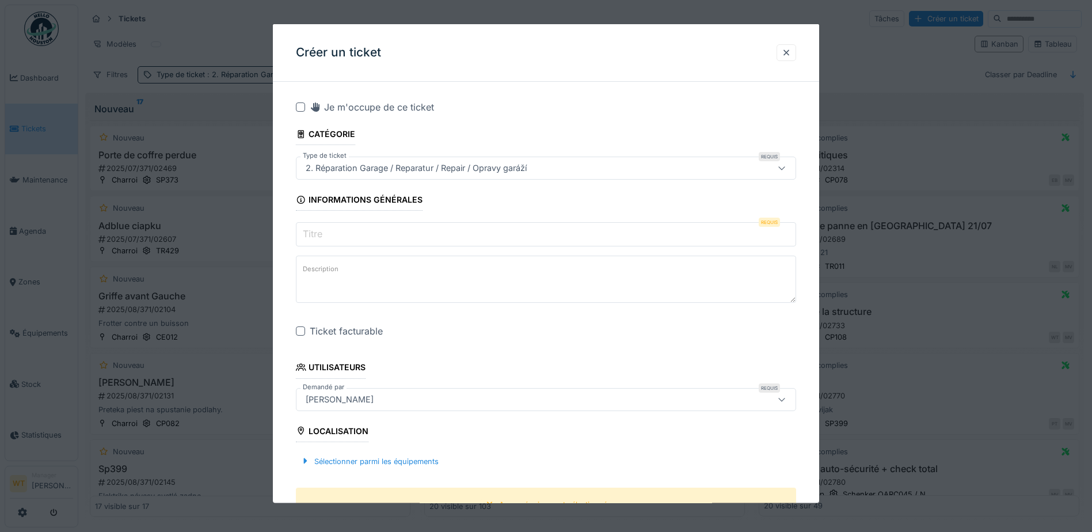
click at [338, 235] on input "Titre" at bounding box center [546, 234] width 500 height 24
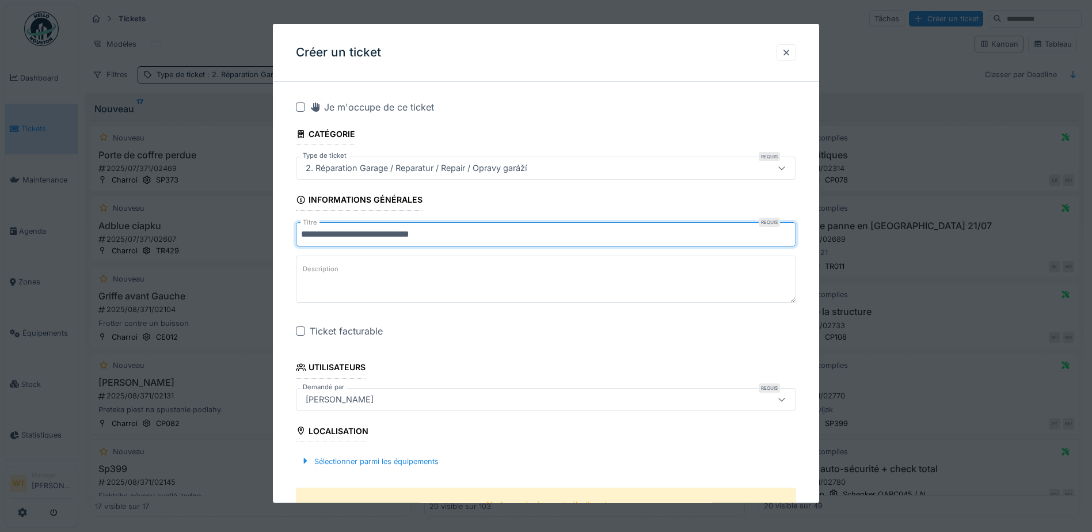
type input "**********"
click at [300, 337] on div "Ticket facturable" at bounding box center [546, 331] width 500 height 14
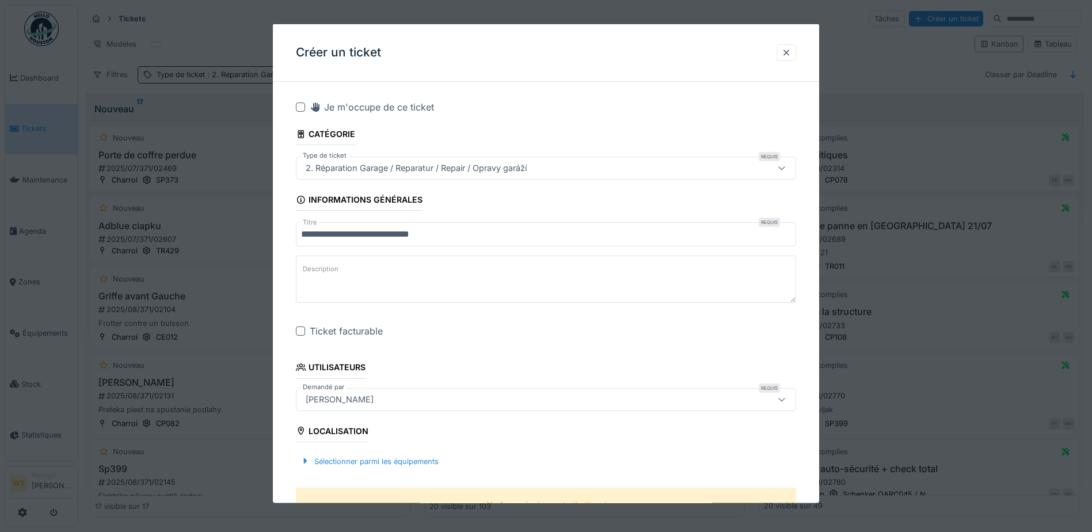
click at [296, 328] on div at bounding box center [300, 330] width 9 height 9
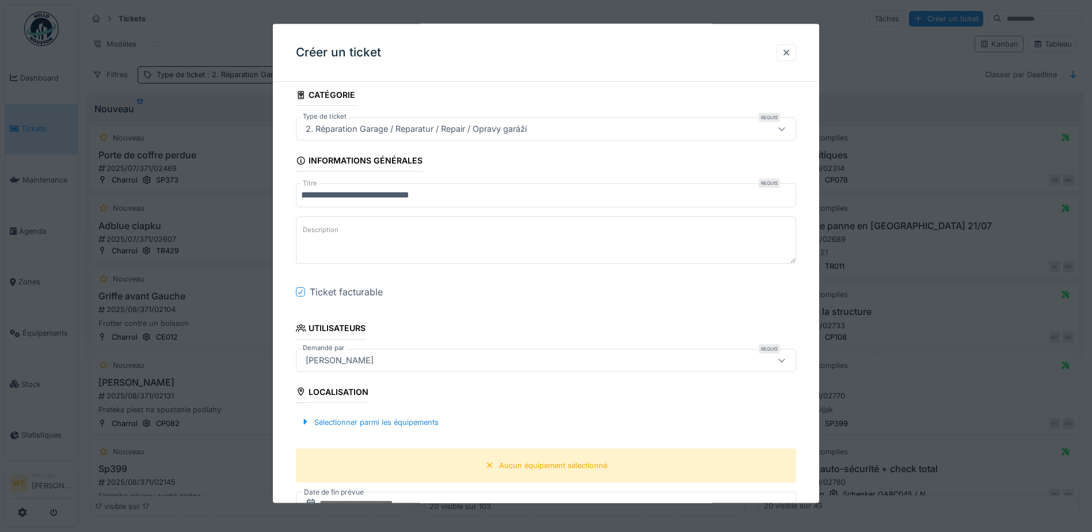
scroll to position [115, 0]
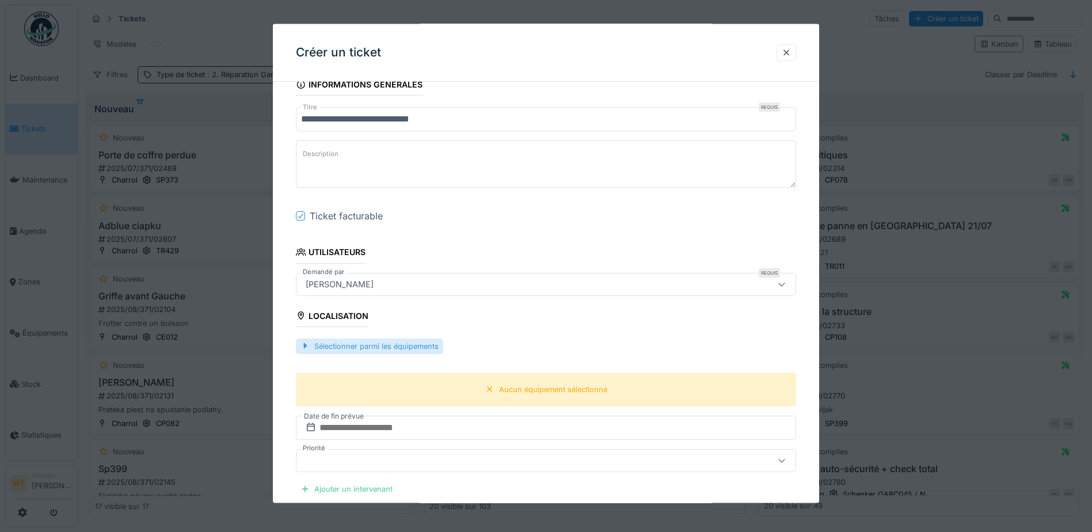
click at [420, 346] on div "Sélectionner parmi les équipements" at bounding box center [369, 346] width 147 height 16
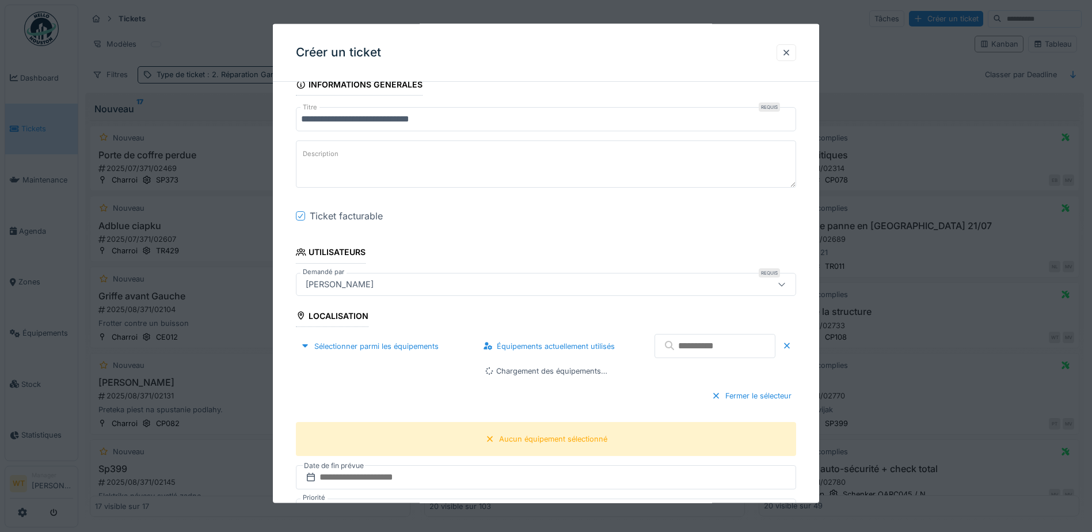
click at [699, 350] on input "text" at bounding box center [714, 346] width 121 height 24
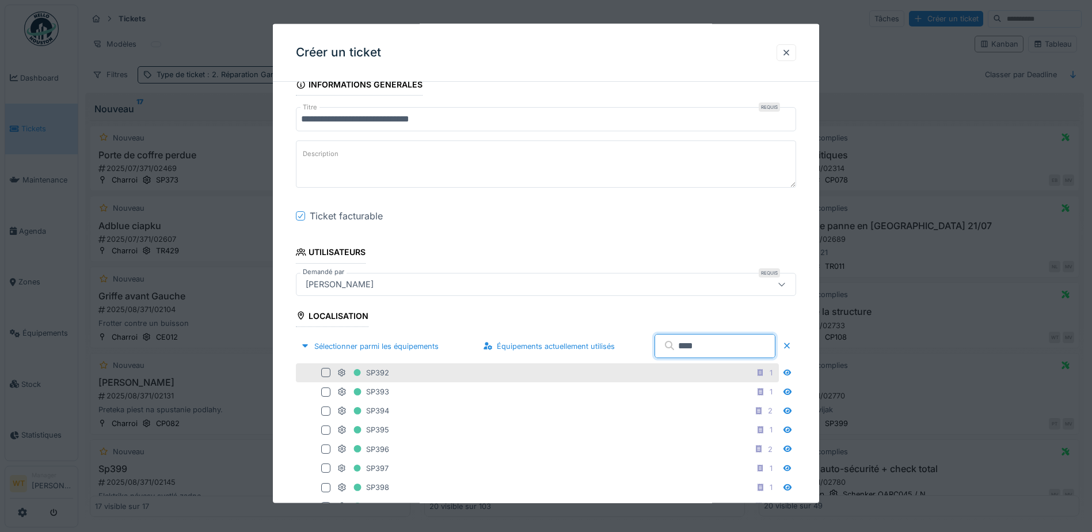
type input "****"
click at [400, 375] on div "SP392 1" at bounding box center [556, 372] width 439 height 14
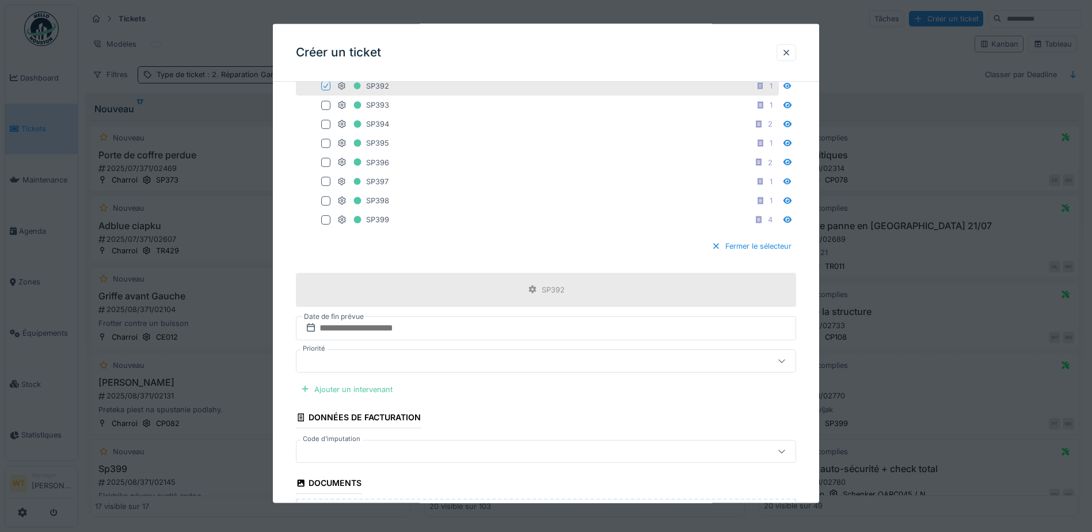
scroll to position [403, 0]
click at [374, 391] on div "Ajouter un intervenant" at bounding box center [346, 388] width 101 height 16
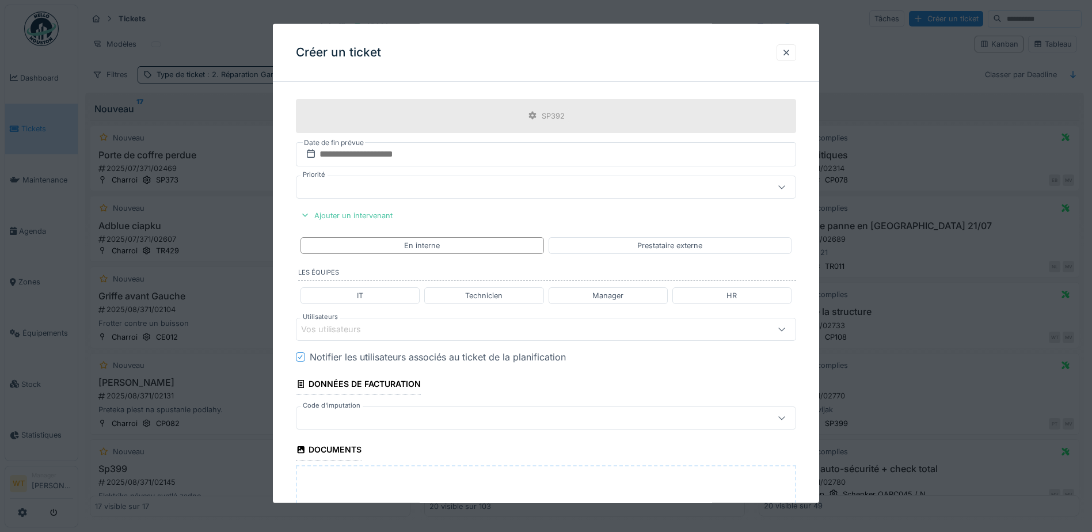
click at [415, 331] on div "Vos utilisateurs" at bounding box center [516, 329] width 431 height 13
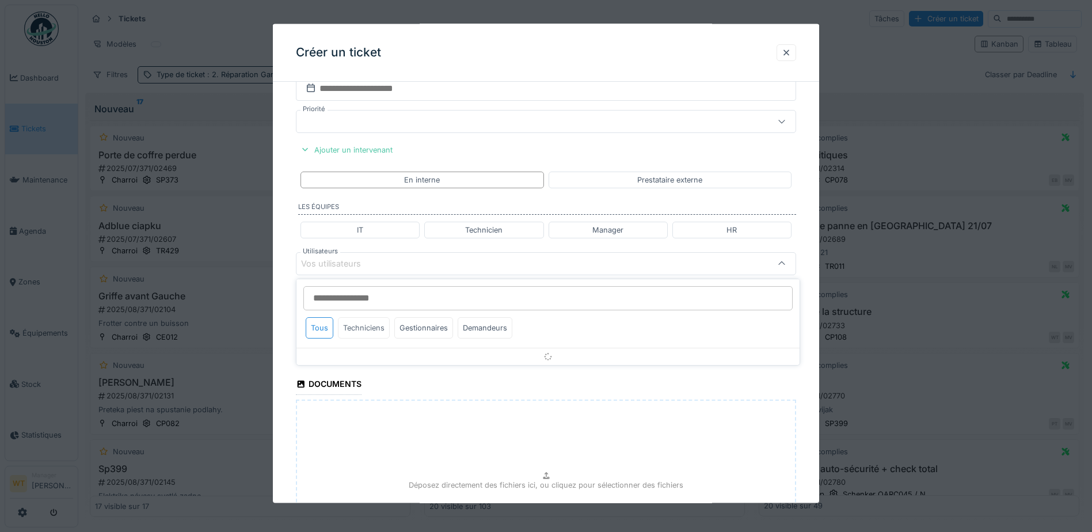
click at [374, 331] on div "Techniciens" at bounding box center [364, 327] width 52 height 21
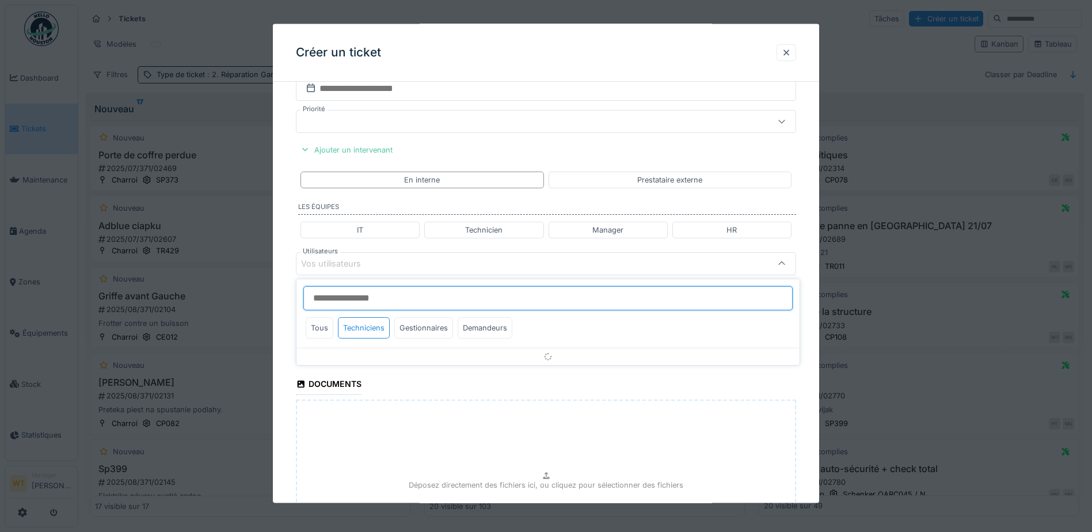
click at [388, 302] on input "Utilisateurs" at bounding box center [547, 298] width 489 height 24
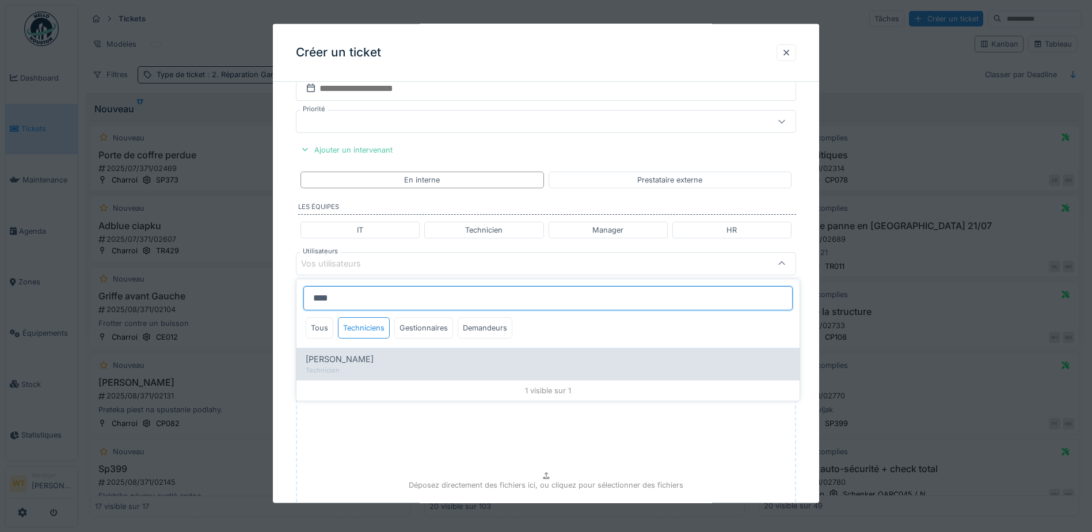
type input "****"
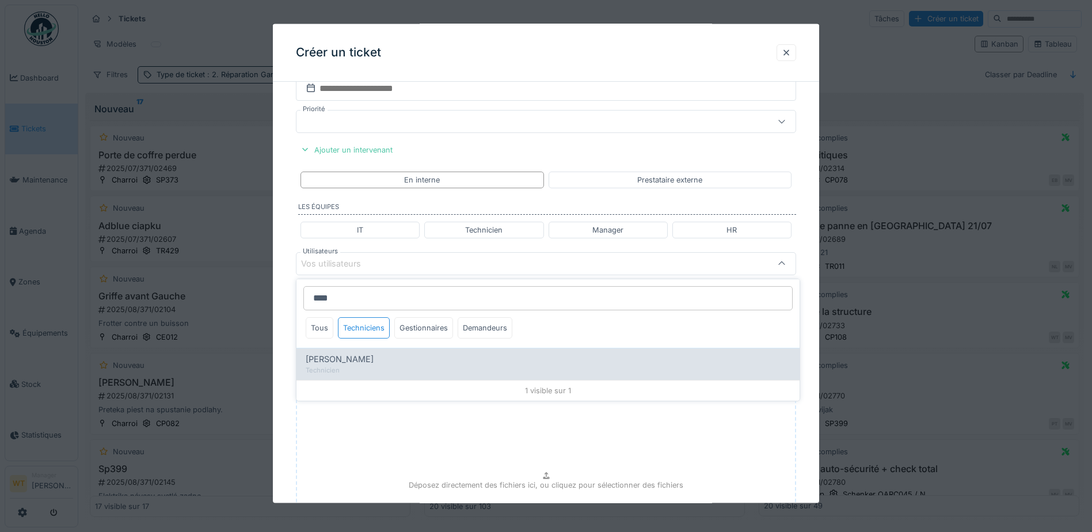
click at [437, 365] on div "Technicien" at bounding box center [548, 370] width 485 height 10
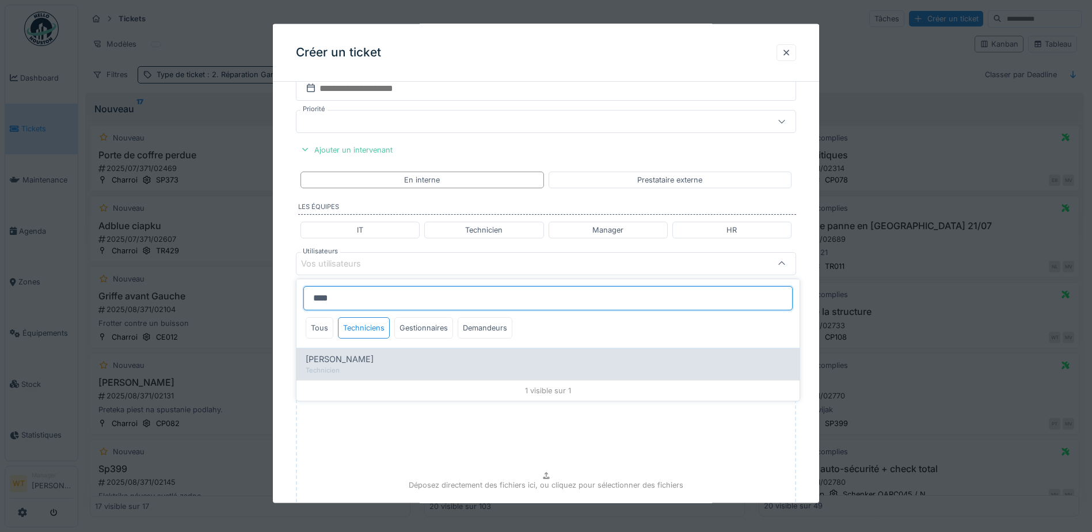
type input "****"
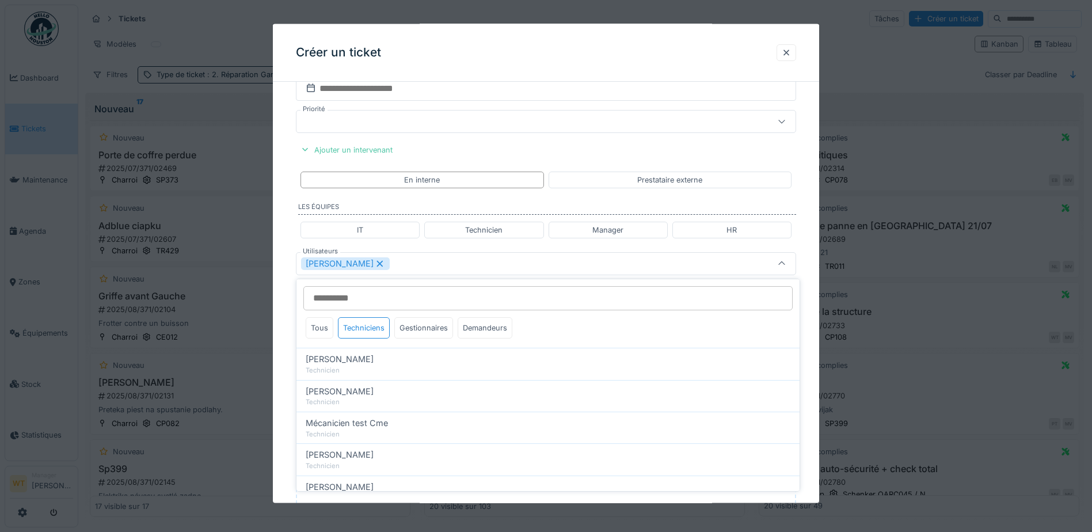
click at [465, 264] on div "[PERSON_NAME]" at bounding box center [516, 263] width 431 height 13
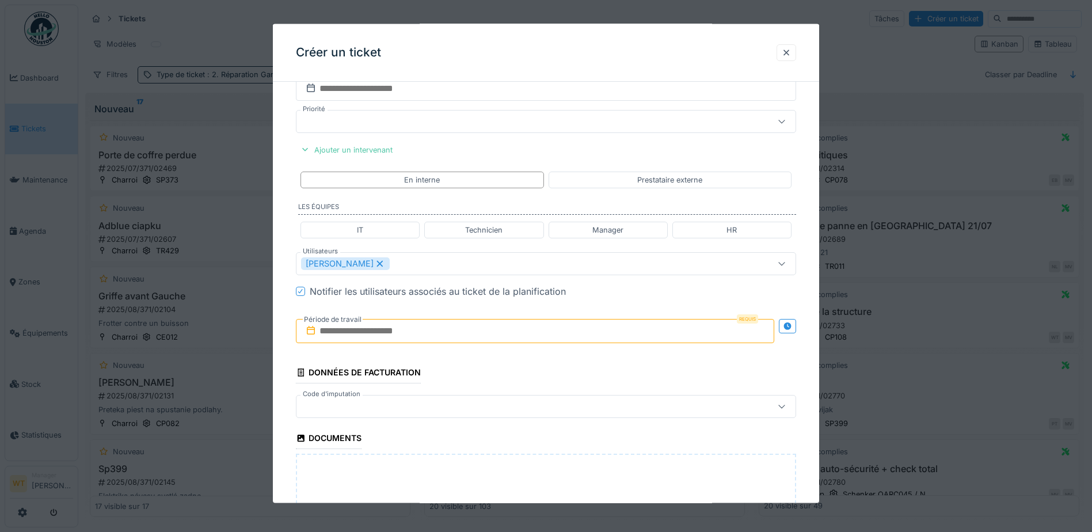
click at [398, 334] on input "text" at bounding box center [535, 331] width 478 height 24
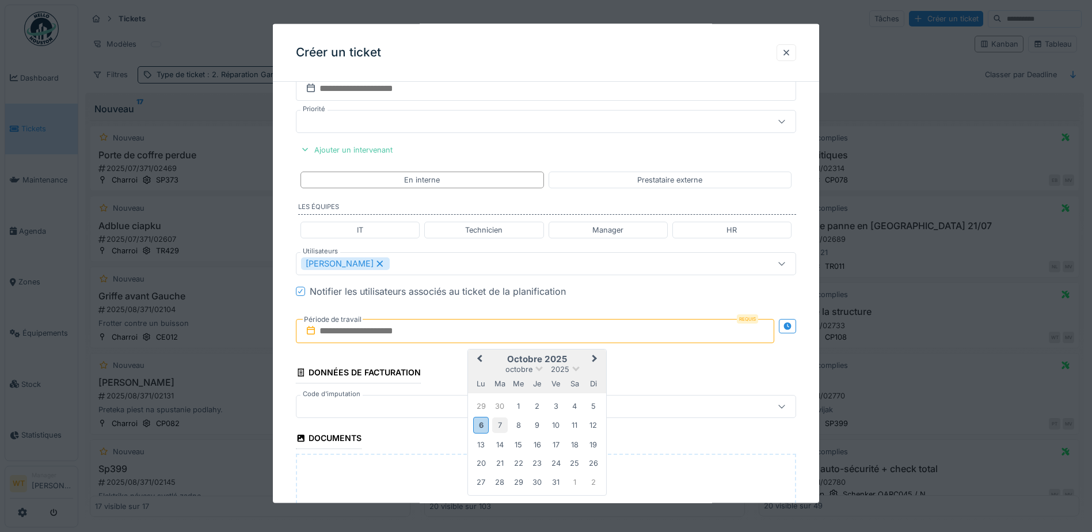
click at [501, 422] on div "7" at bounding box center [500, 425] width 16 height 16
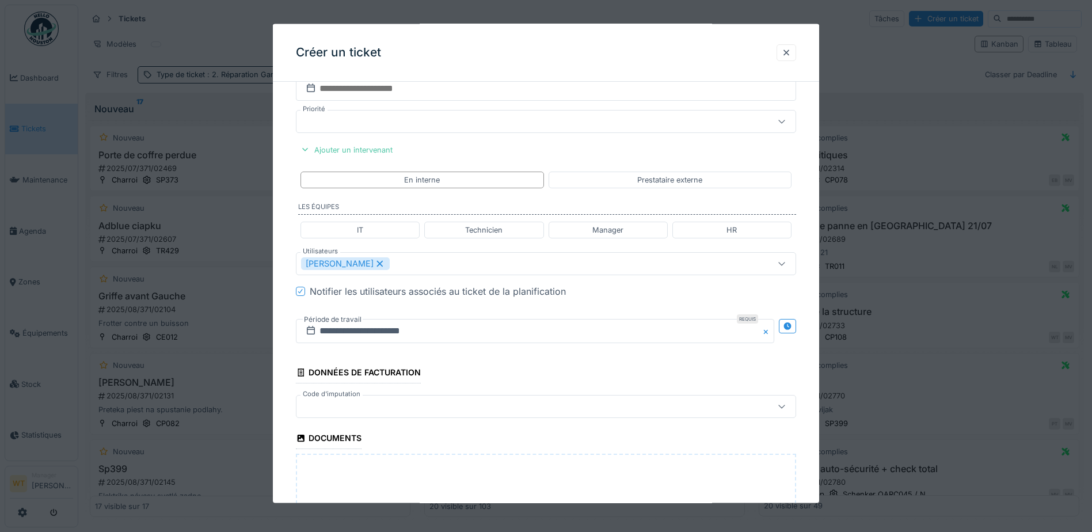
click at [375, 405] on div at bounding box center [516, 406] width 431 height 13
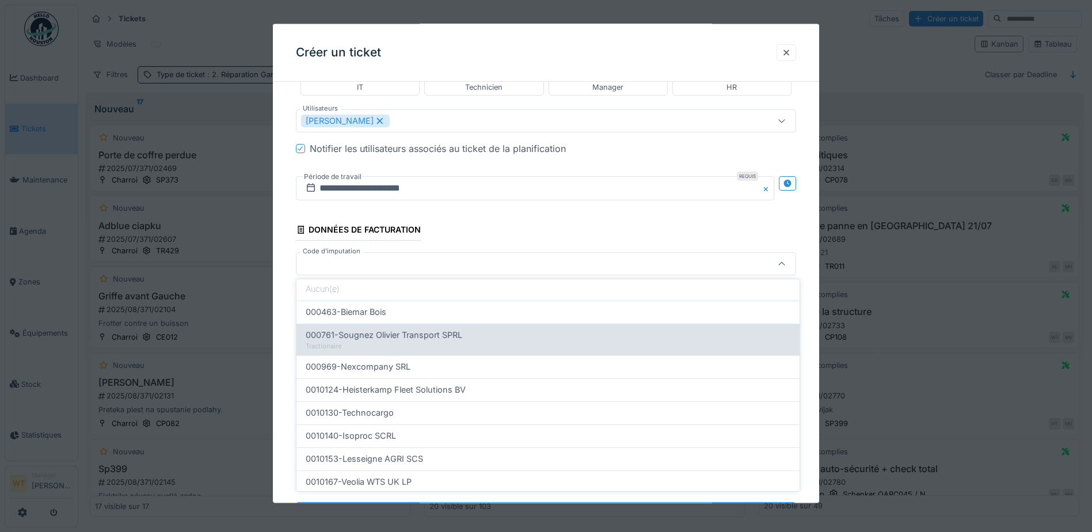
scroll to position [0, 0]
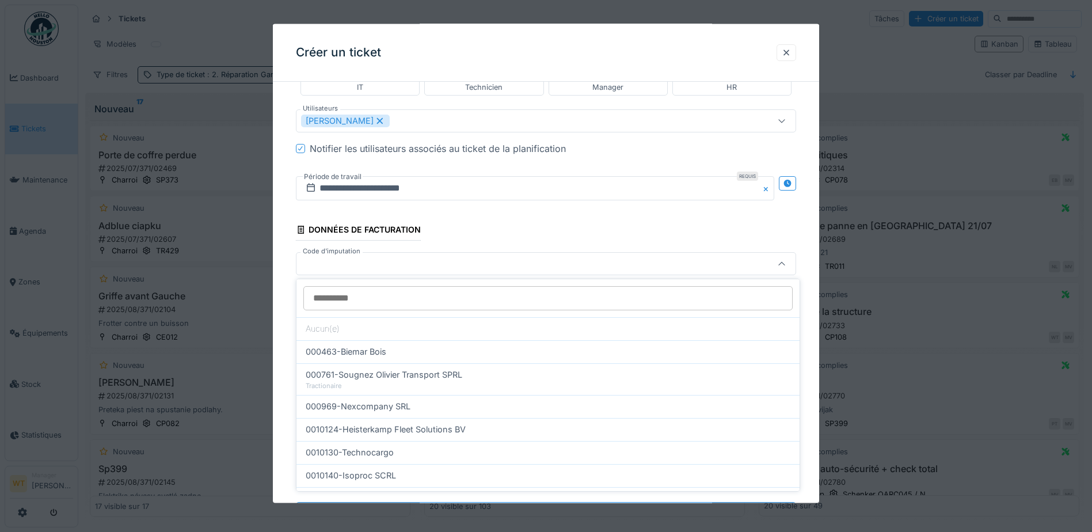
click at [368, 264] on div at bounding box center [516, 263] width 431 height 13
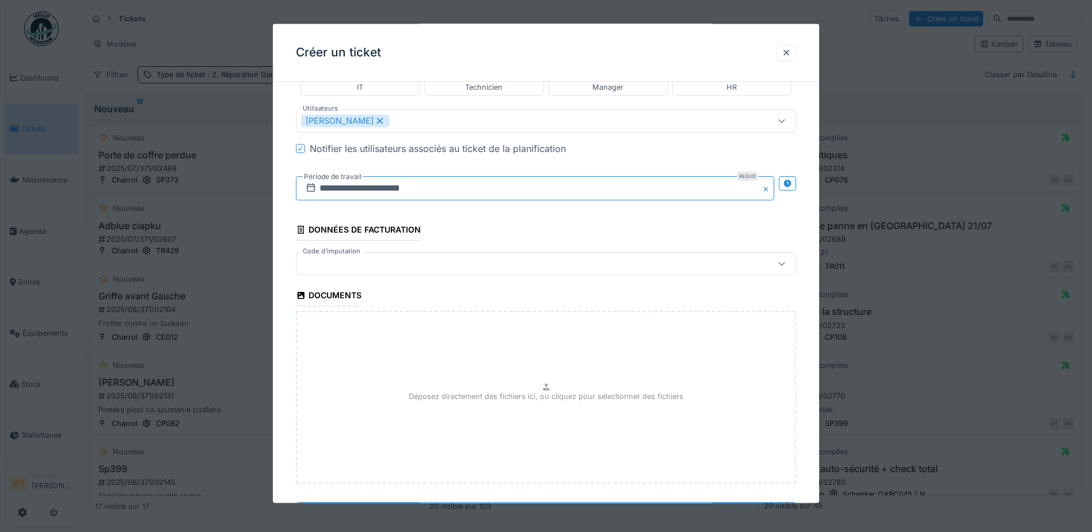
click at [383, 184] on input "**********" at bounding box center [535, 188] width 478 height 24
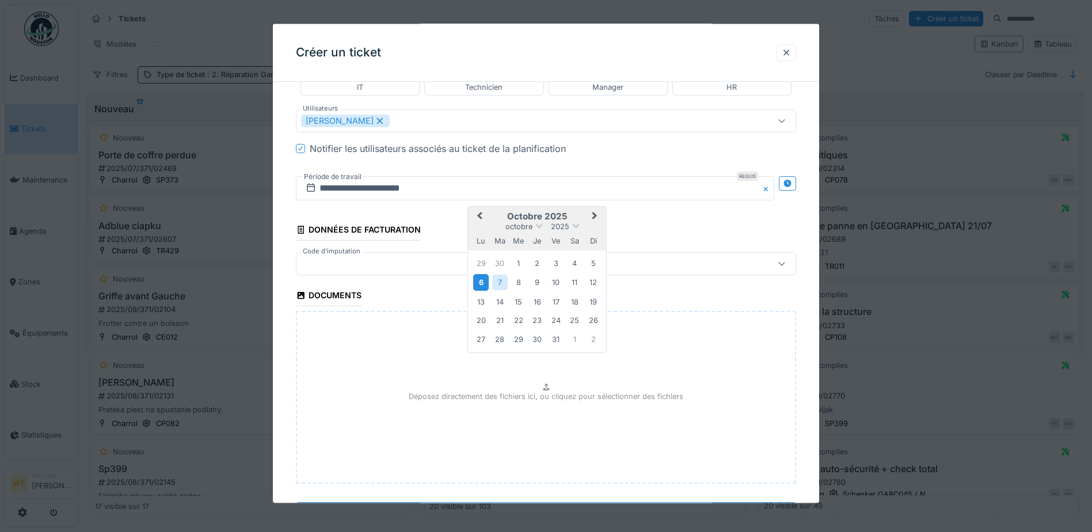
click at [487, 279] on div "6" at bounding box center [481, 282] width 16 height 17
click at [485, 281] on div "6" at bounding box center [481, 282] width 16 height 17
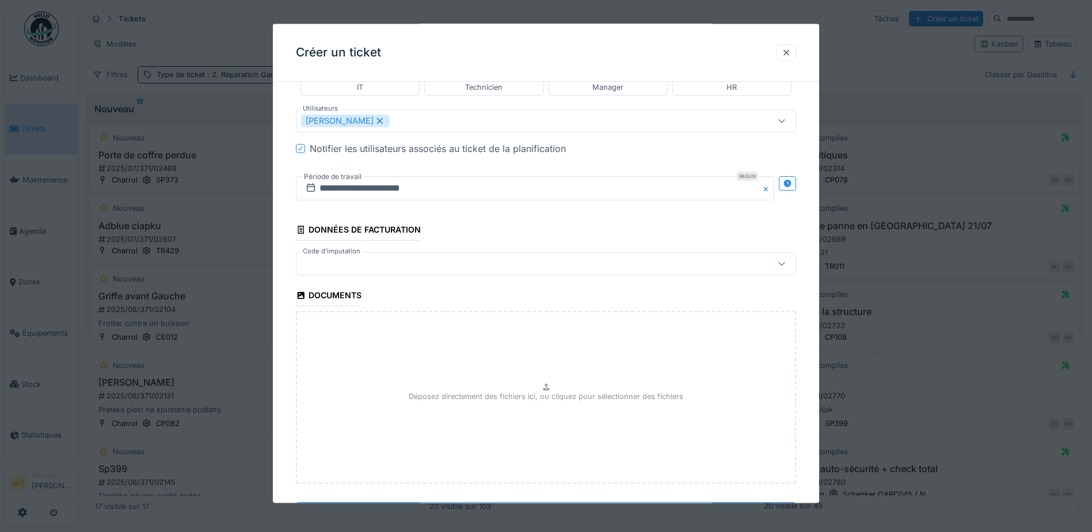
click at [406, 268] on div at bounding box center [516, 263] width 431 height 13
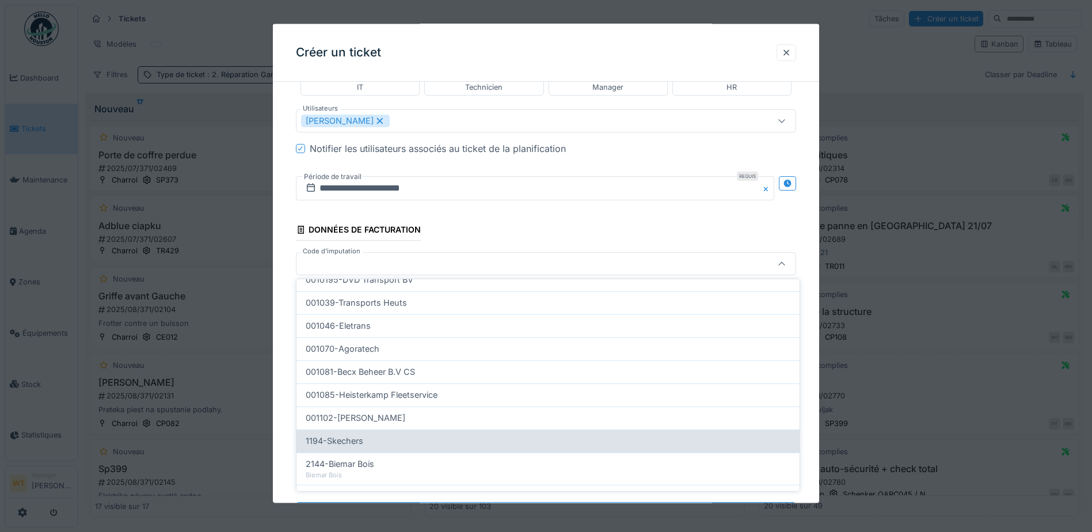
scroll to position [367, 0]
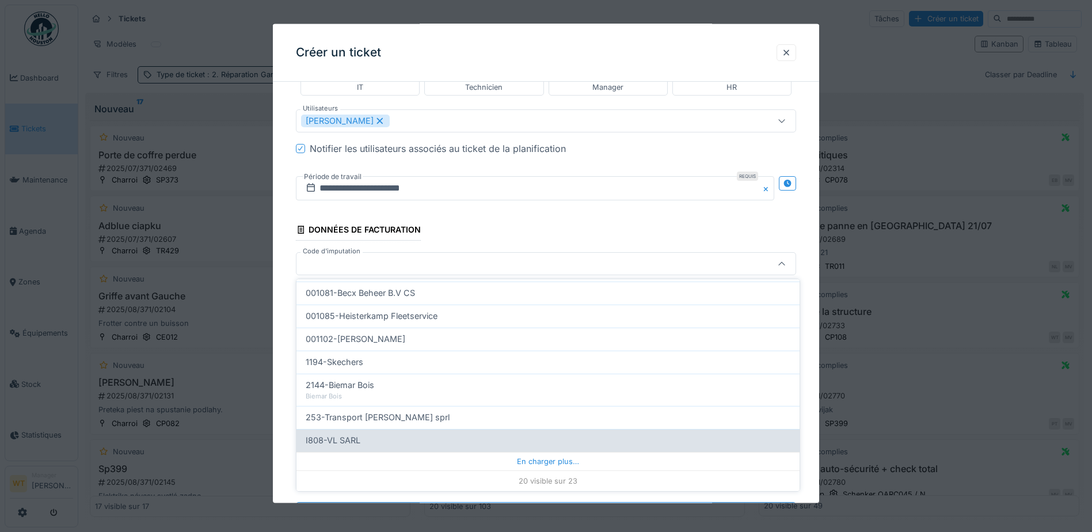
click at [473, 458] on div "En charger plus…" at bounding box center [547, 461] width 503 height 18
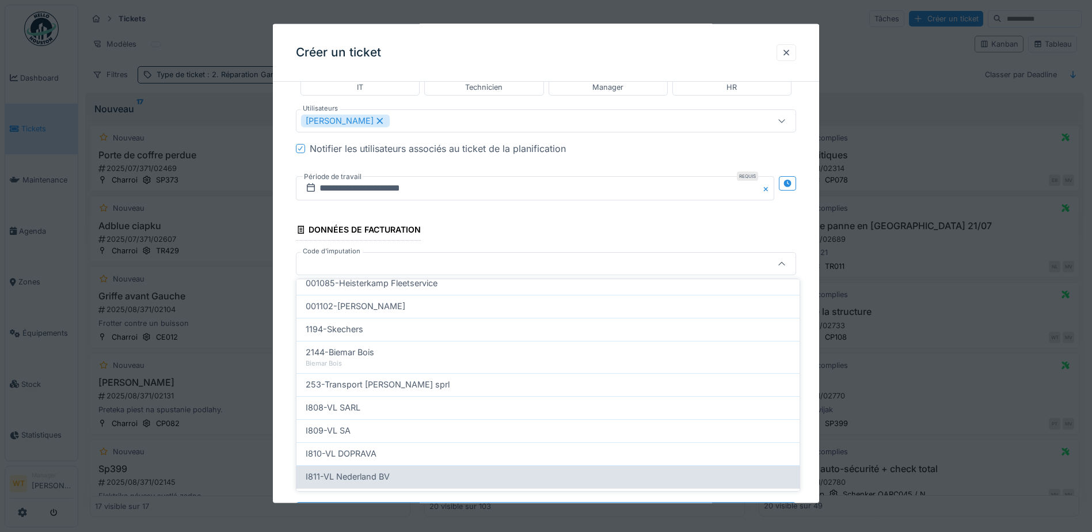
scroll to position [417, 0]
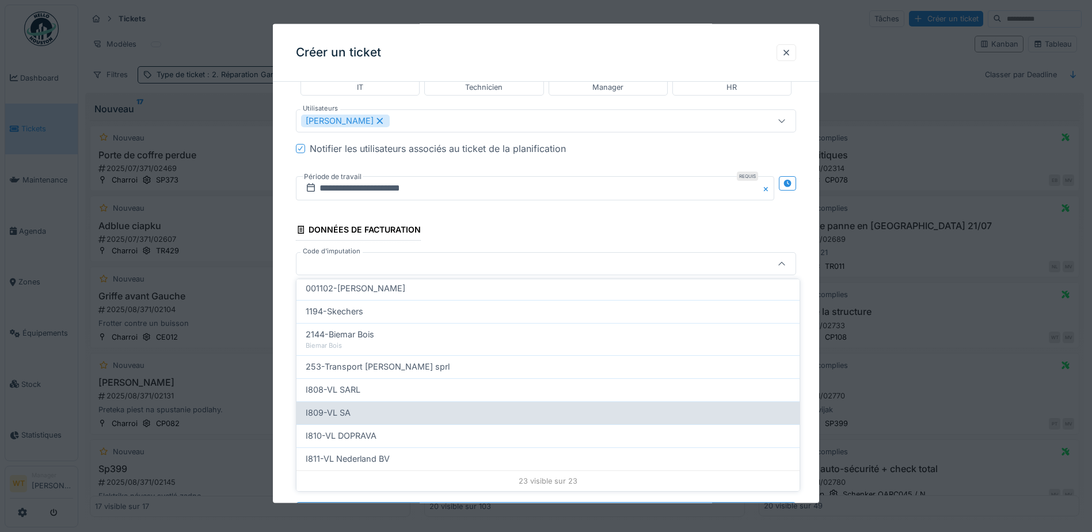
click at [387, 411] on div "I809-VL SA" at bounding box center [548, 412] width 485 height 13
type input "***"
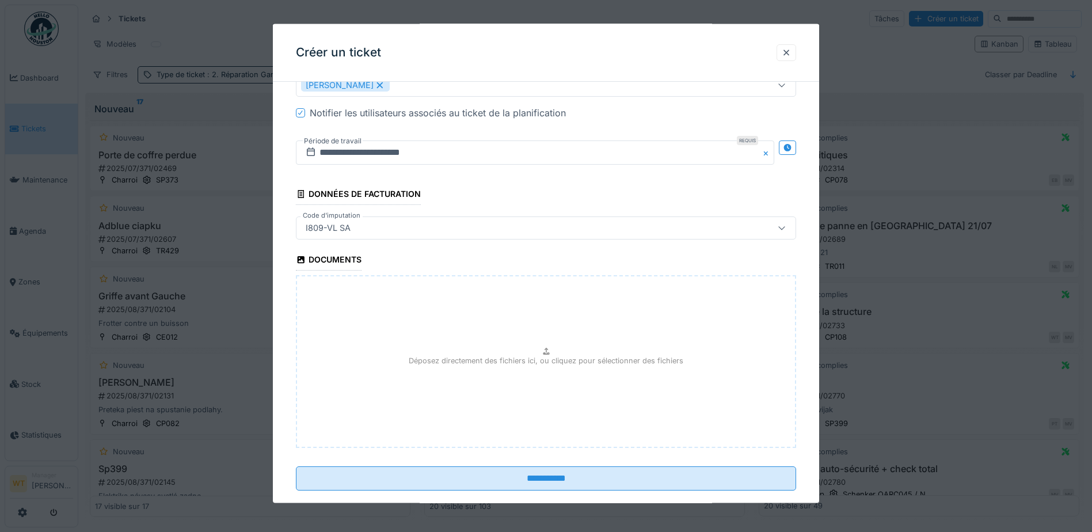
scroll to position [839, 0]
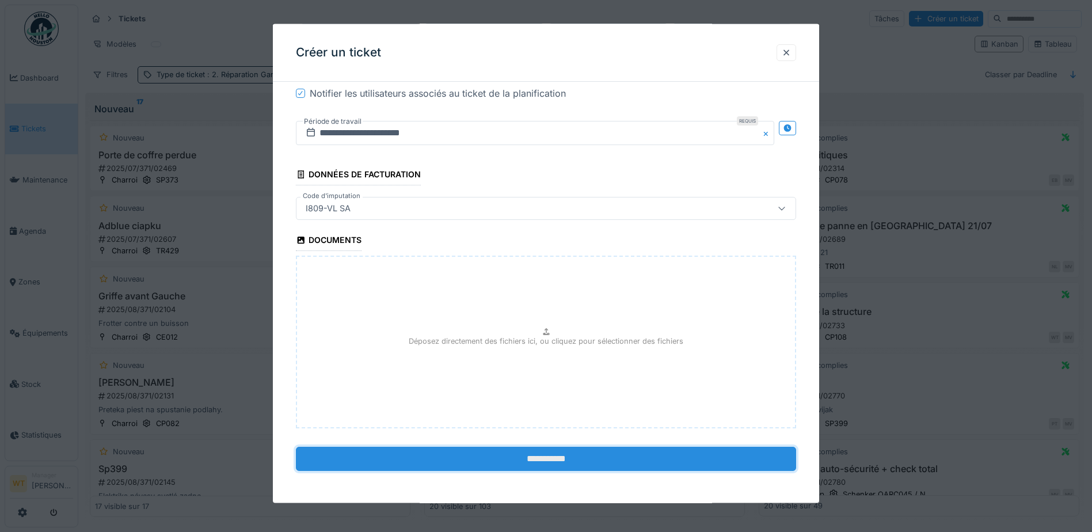
click at [504, 460] on input "**********" at bounding box center [546, 459] width 500 height 24
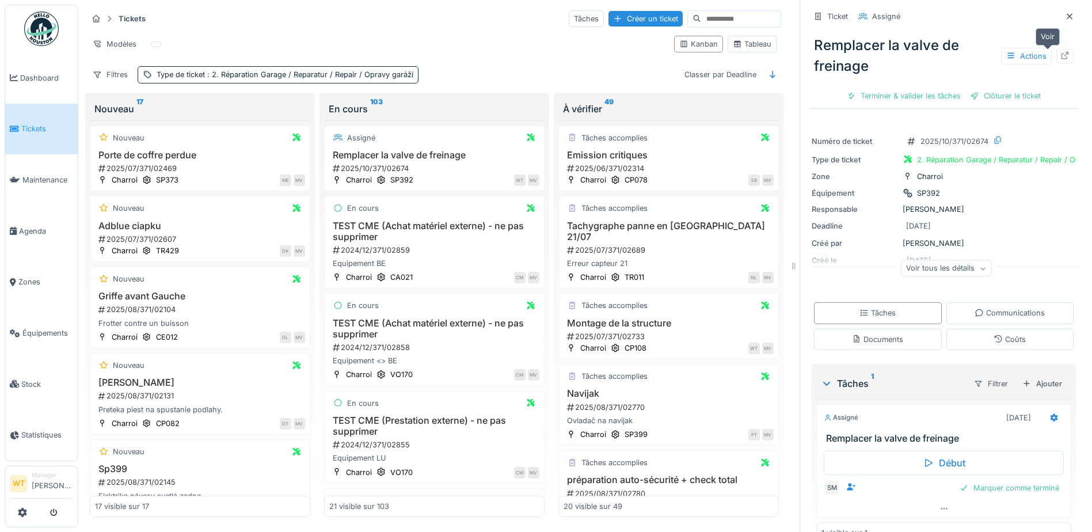
click at [1061, 55] on icon at bounding box center [1064, 55] width 7 height 7
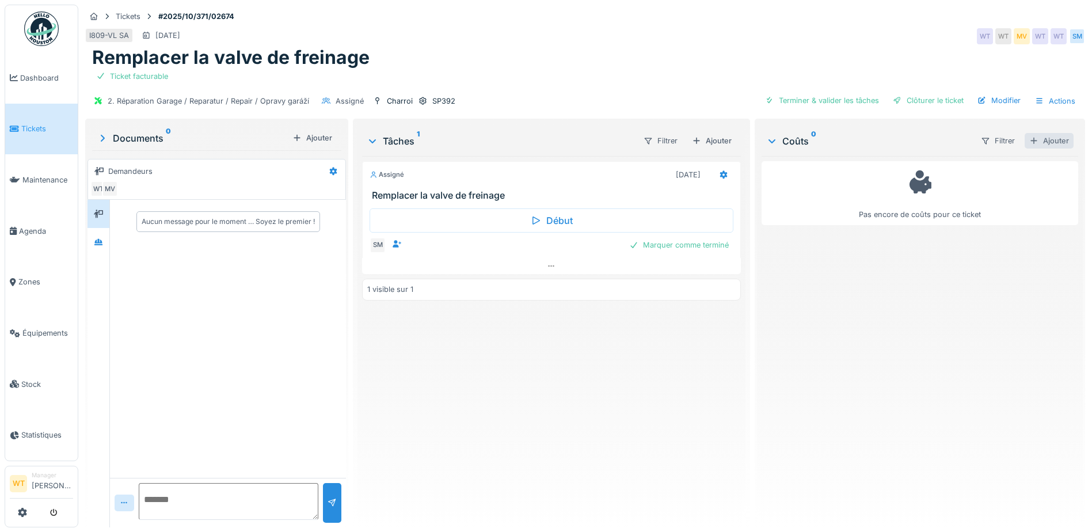
click at [1029, 139] on div at bounding box center [1033, 140] width 9 height 11
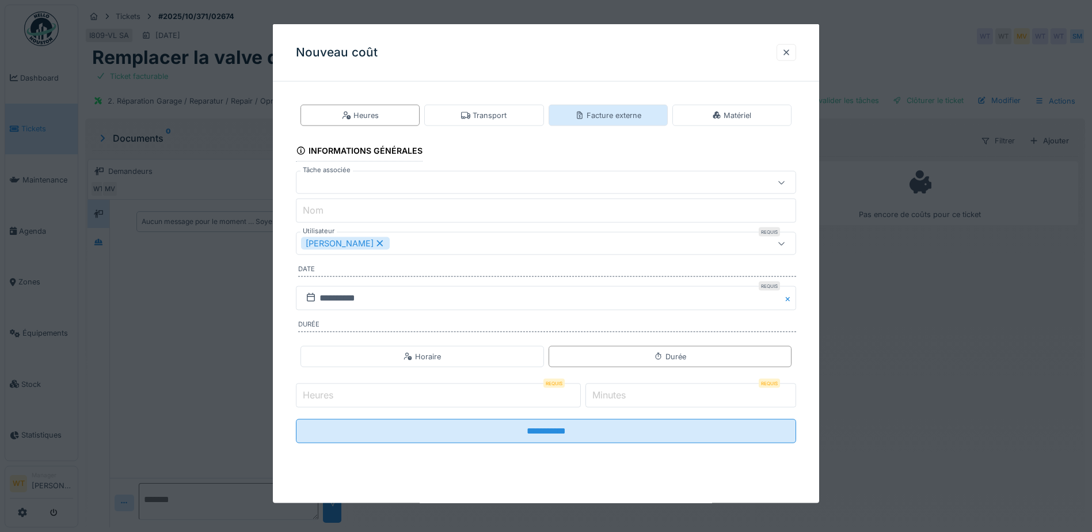
click at [628, 113] on div "Facture externe" at bounding box center [608, 115] width 66 height 11
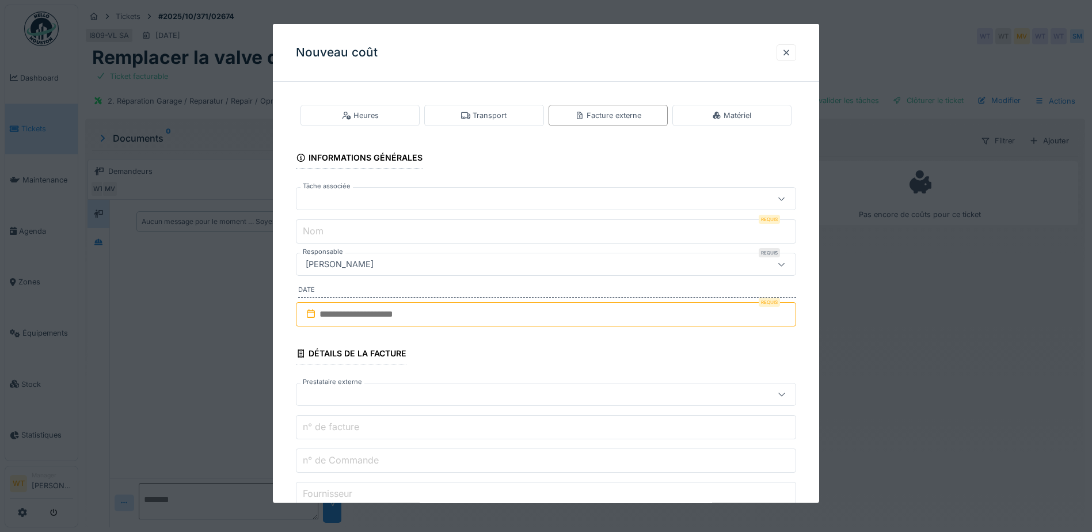
click at [366, 215] on fieldset "**********" at bounding box center [546, 434] width 500 height 687
click at [390, 203] on div at bounding box center [516, 198] width 431 height 13
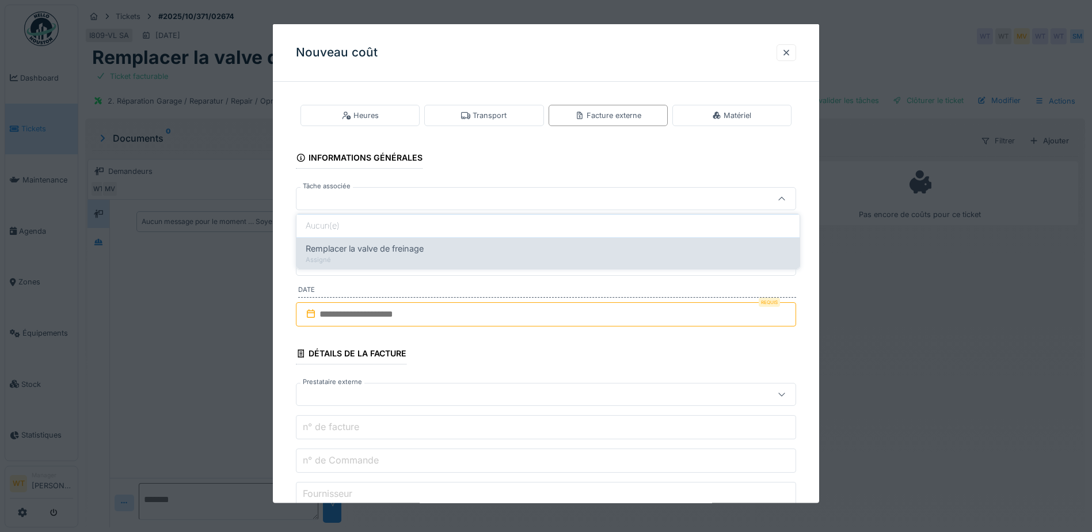
click at [395, 249] on span "Remplacer la valve de freinage" at bounding box center [365, 248] width 118 height 13
type input "******"
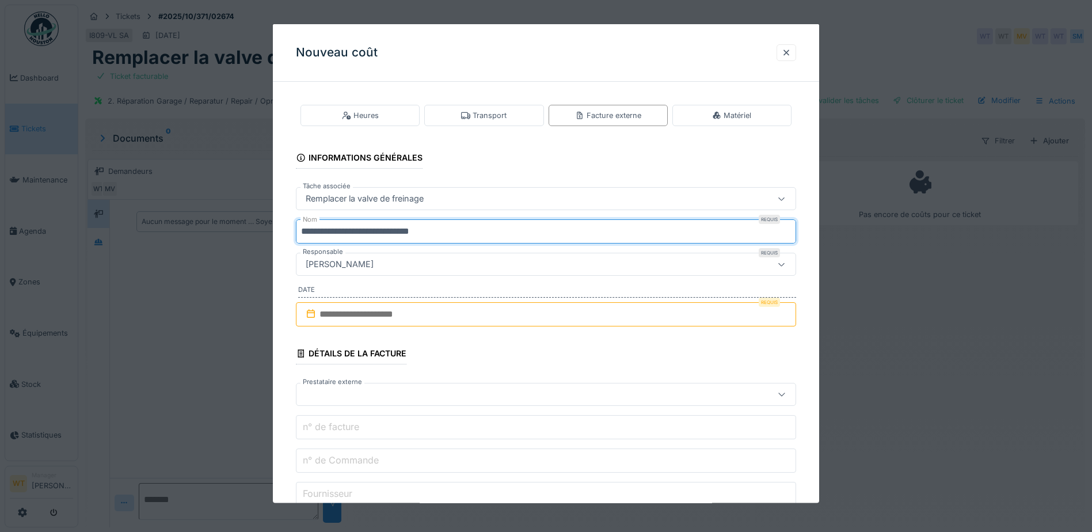
drag, startPoint x: 468, startPoint y: 231, endPoint x: 470, endPoint y: 225, distance: 6.7
click at [466, 233] on input "**********" at bounding box center [546, 231] width 500 height 24
type input "*"
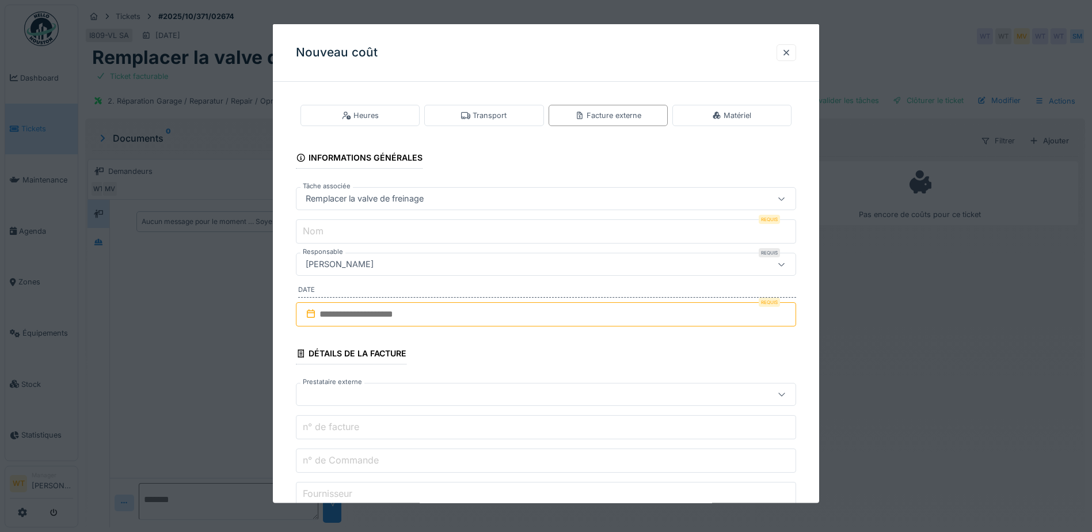
click at [405, 236] on input "Nom" at bounding box center [546, 231] width 500 height 24
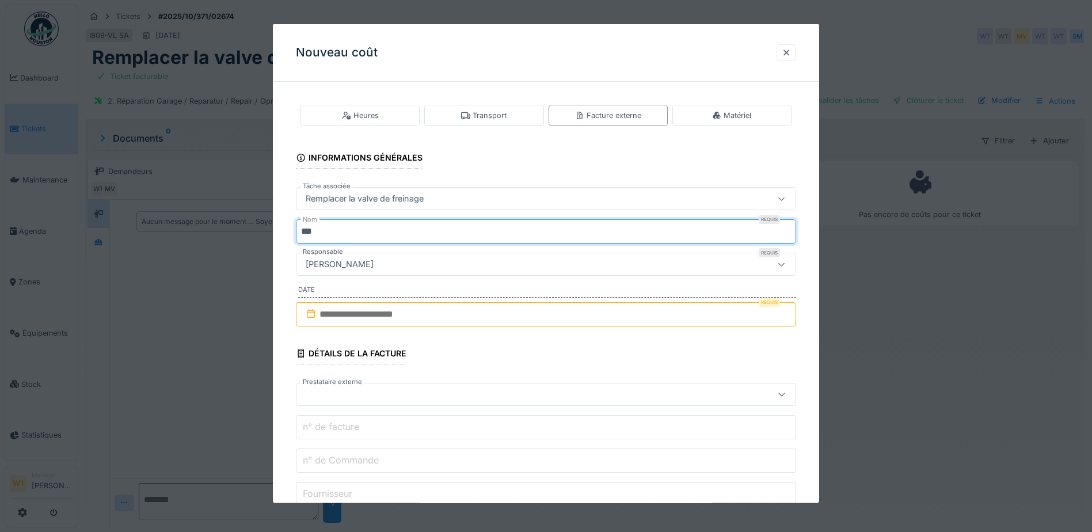
type input "***"
click at [372, 314] on input "text" at bounding box center [546, 314] width 500 height 24
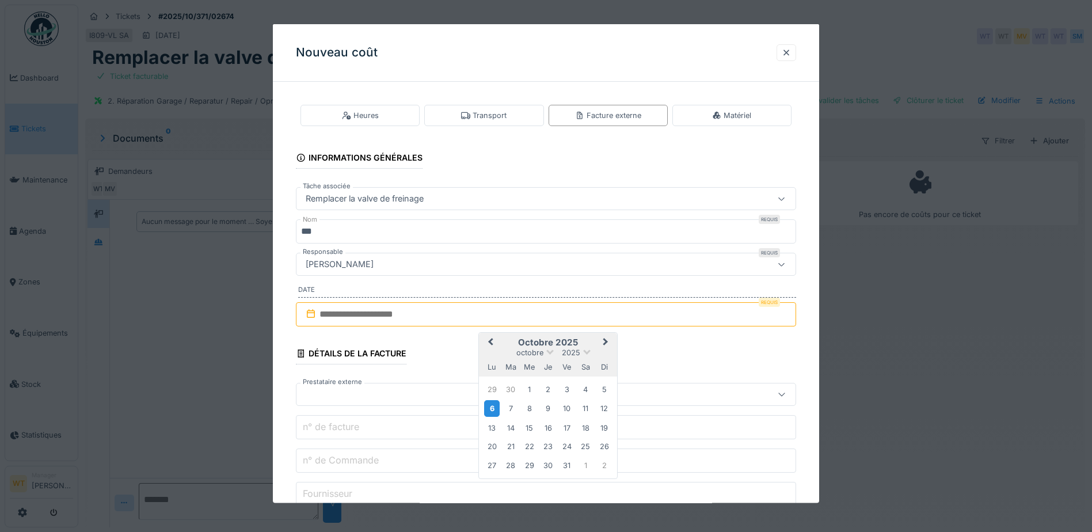
click at [495, 407] on div "6" at bounding box center [492, 408] width 16 height 17
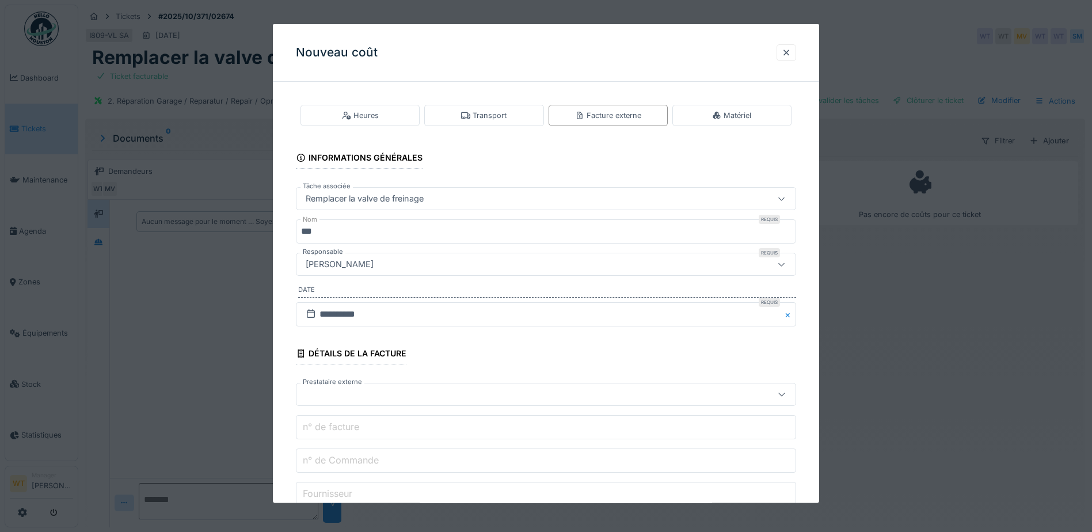
click at [393, 394] on div at bounding box center [516, 394] width 431 height 13
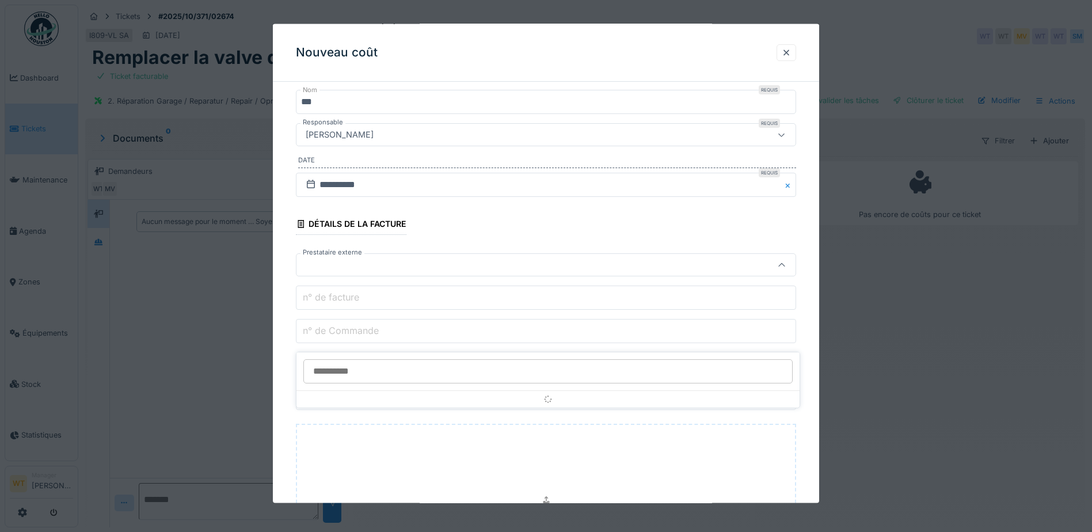
scroll to position [131, 0]
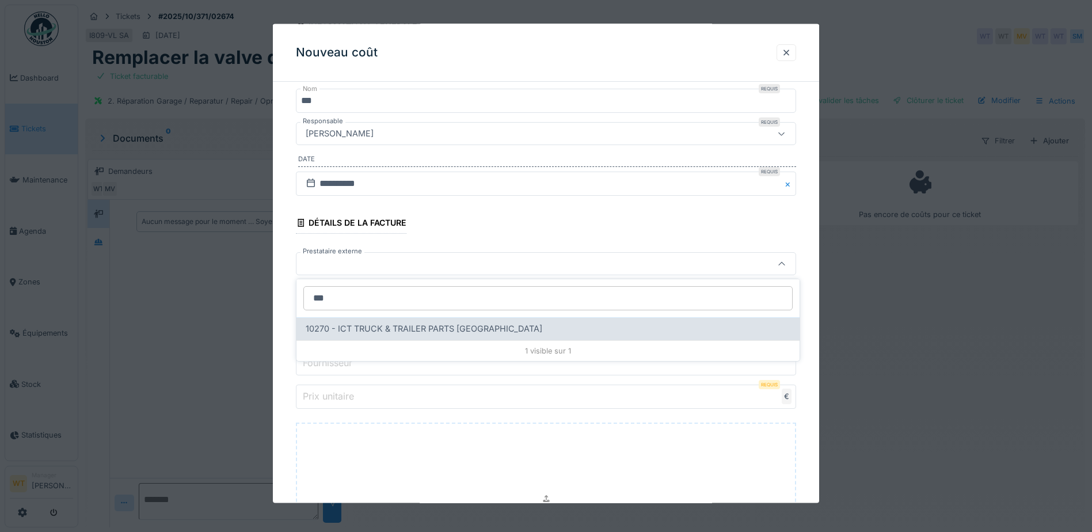
type input "***"
click at [410, 329] on span "10270 - ICT TRUCK & TRAILER PARTS NV" at bounding box center [424, 328] width 237 height 13
type input "*****"
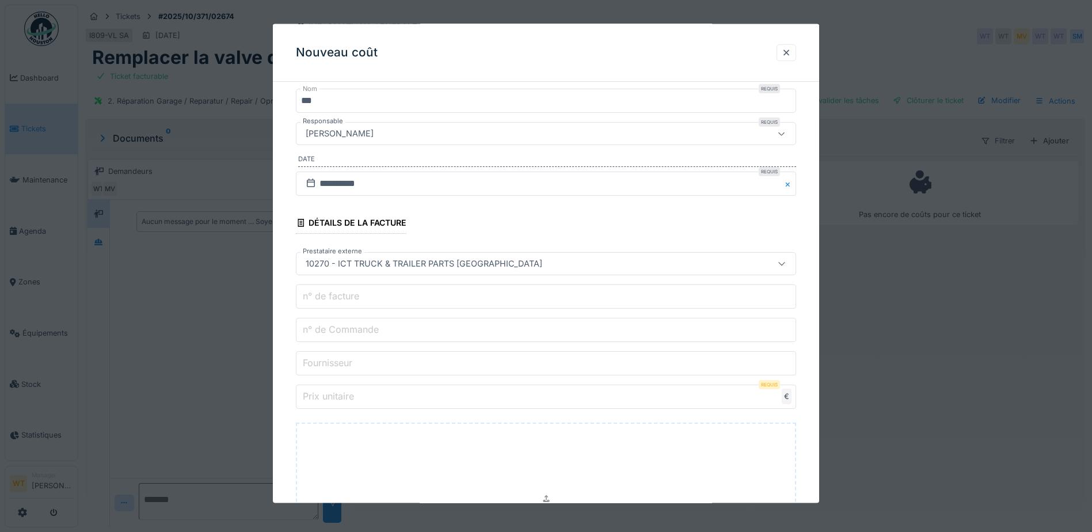
click at [401, 336] on input "n° de Commande" at bounding box center [546, 330] width 500 height 24
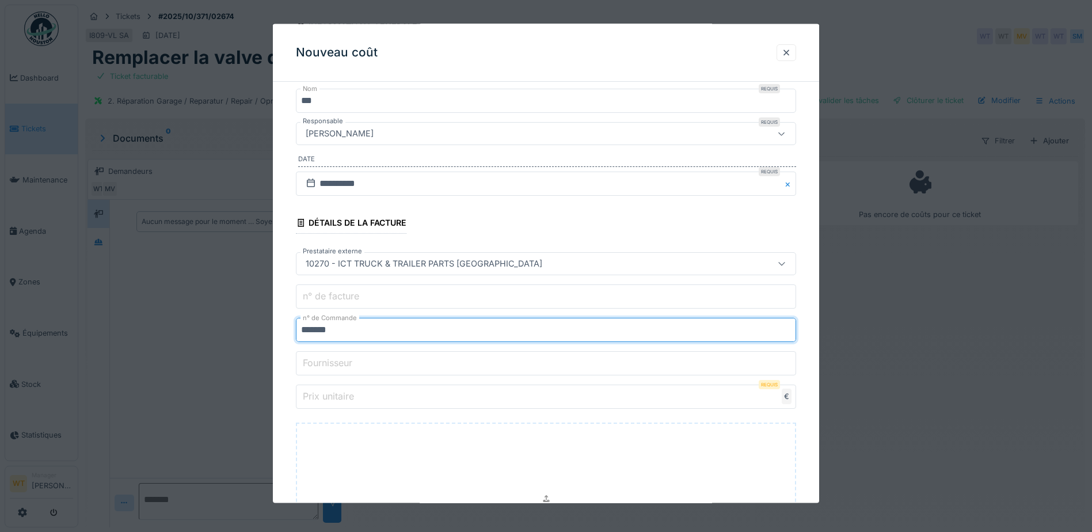
type input "*******"
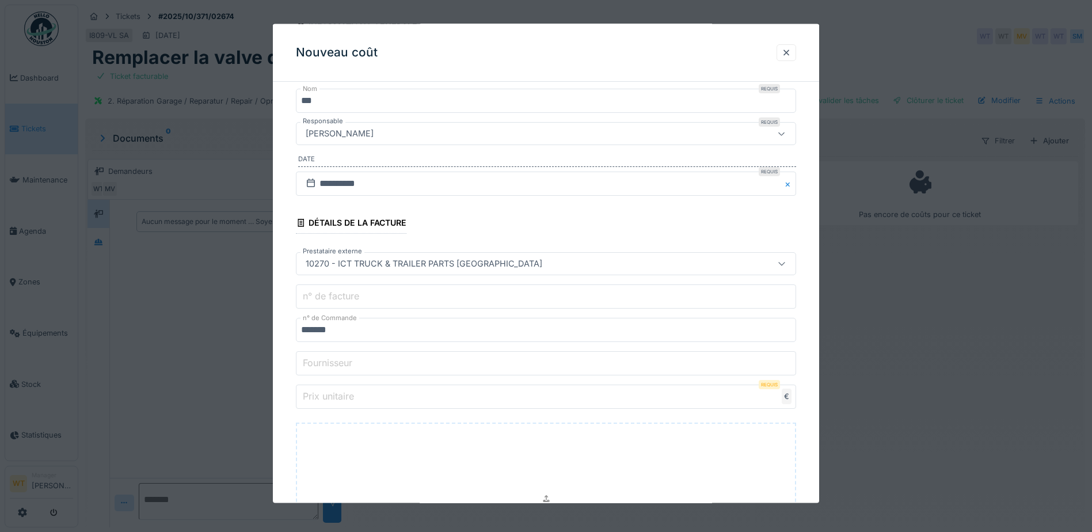
click at [361, 399] on input "Prix unitaire" at bounding box center [546, 396] width 500 height 24
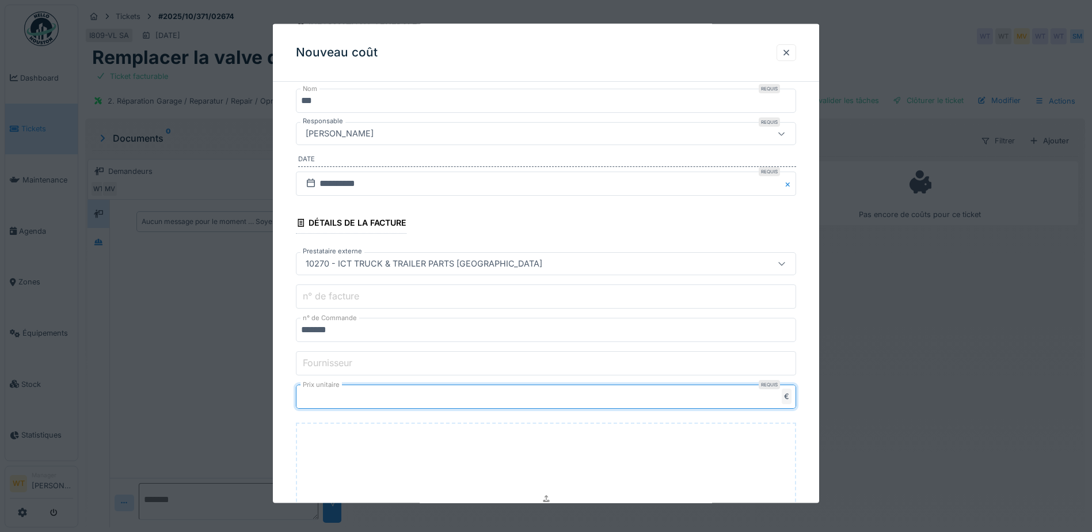
type input "***"
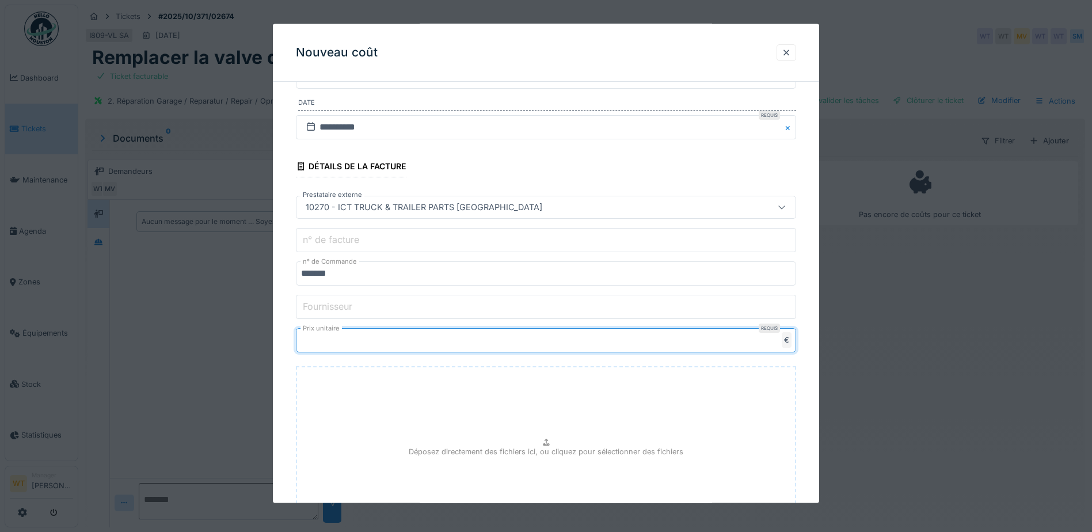
scroll to position [298, 0]
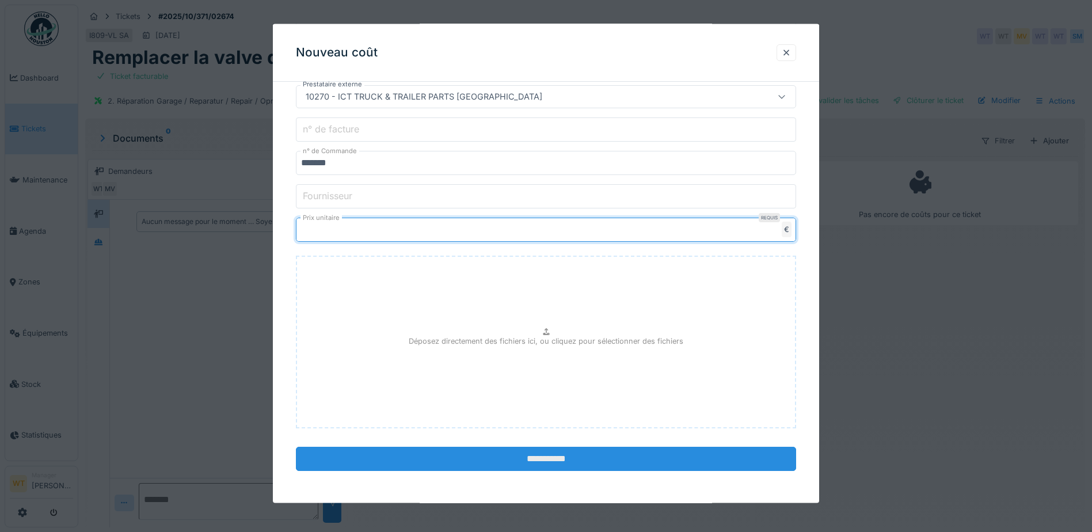
type input "******"
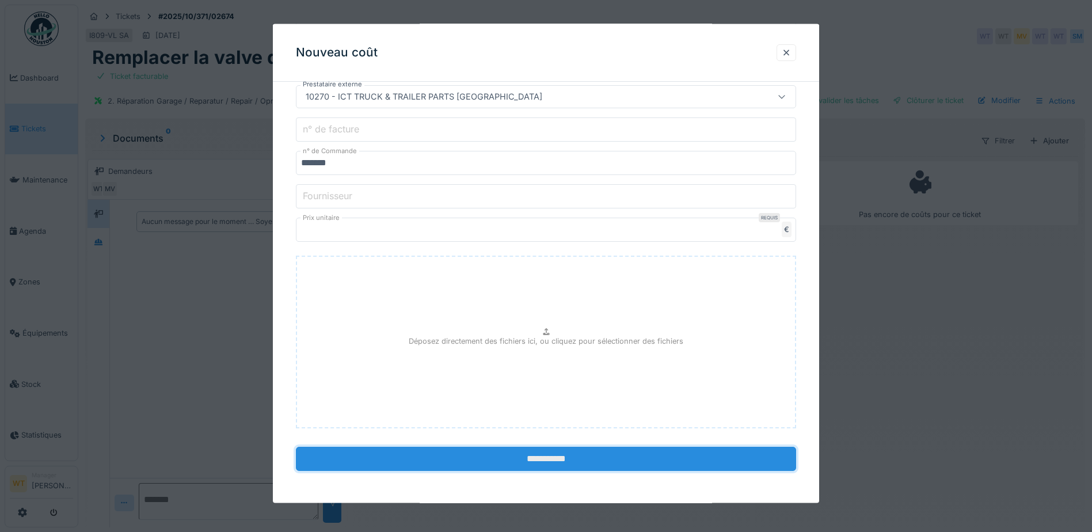
click at [383, 458] on input "**********" at bounding box center [546, 459] width 500 height 24
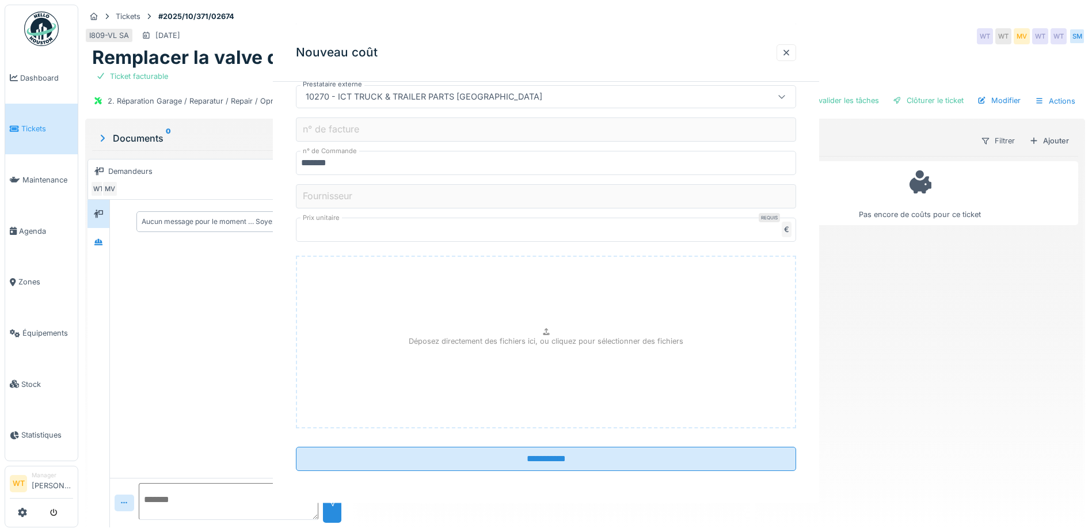
scroll to position [0, 0]
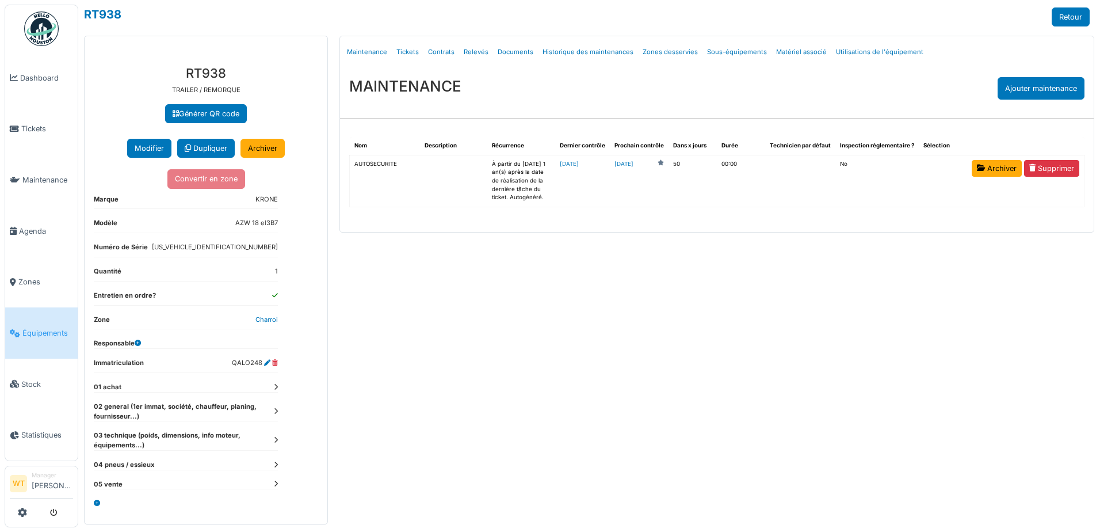
click at [43, 331] on span "Équipements" at bounding box center [47, 332] width 51 height 11
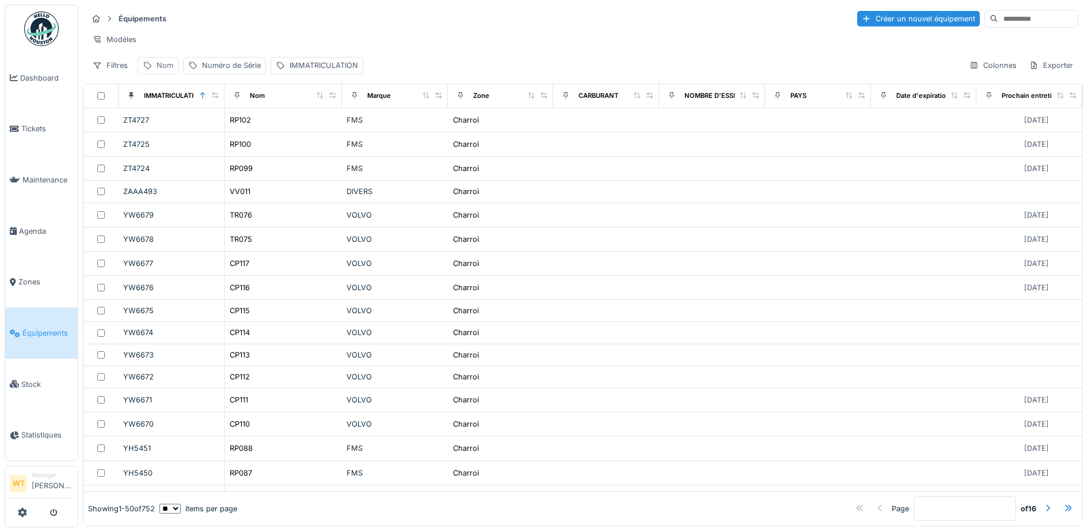
click at [172, 74] on div "Nom" at bounding box center [158, 65] width 41 height 17
click at [209, 130] on input "Nom" at bounding box center [200, 129] width 115 height 24
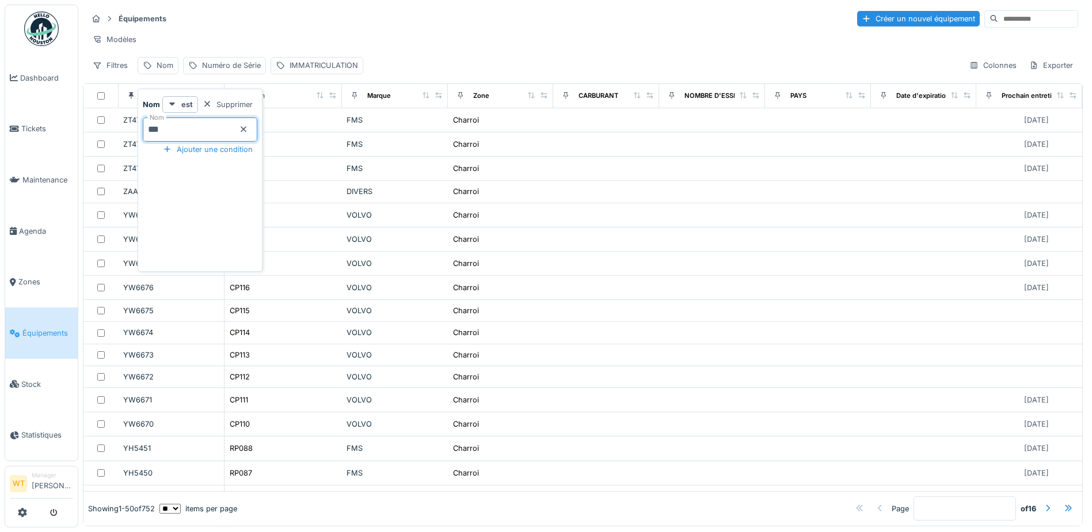
type input "***"
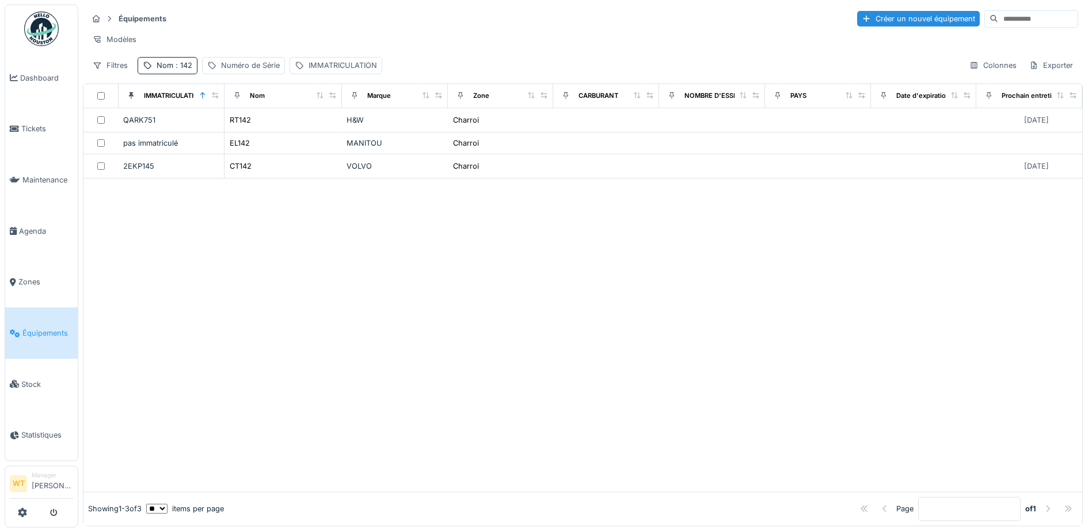
click at [279, 29] on hr at bounding box center [582, 29] width 990 height 1
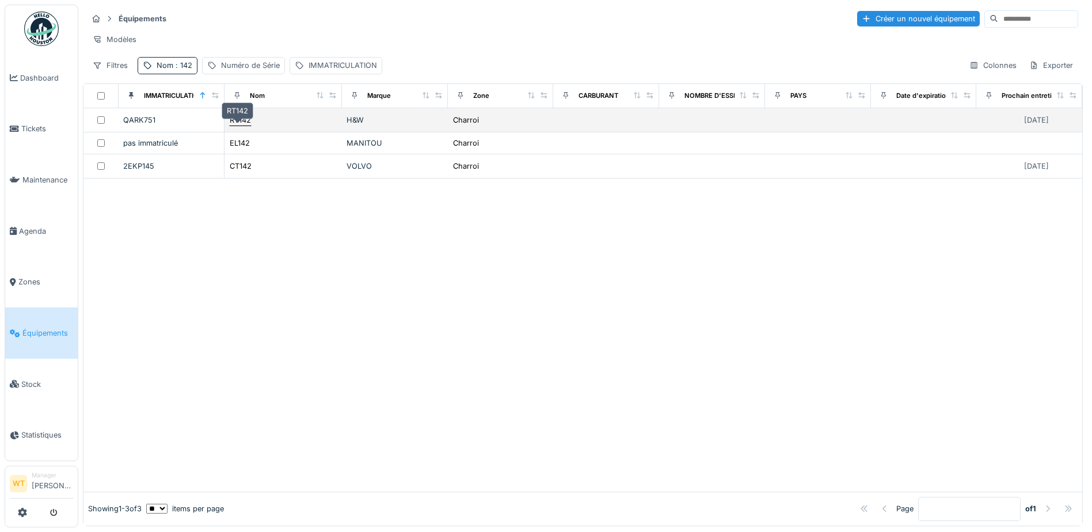
click at [230, 123] on div "RT142" at bounding box center [240, 120] width 21 height 11
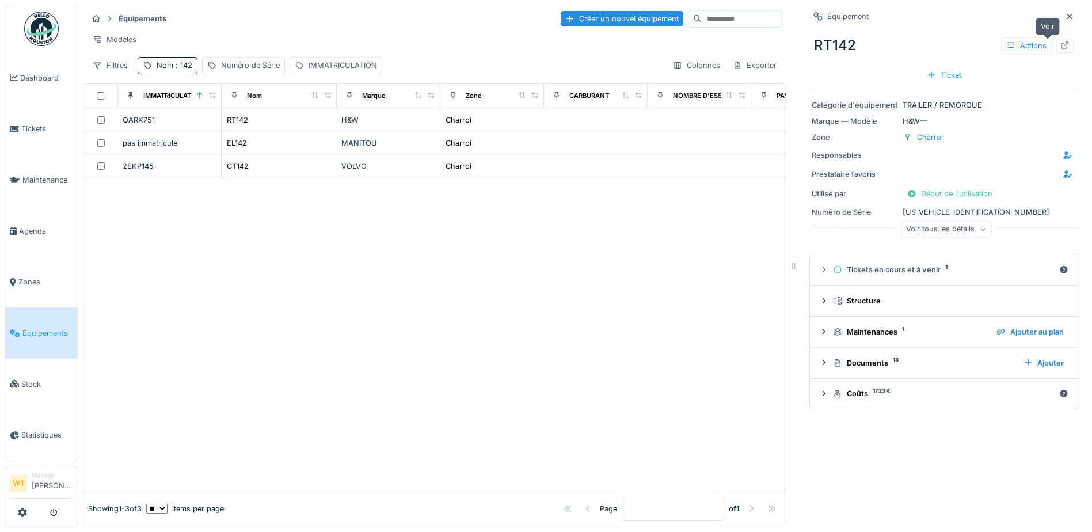
click at [1060, 47] on icon at bounding box center [1064, 44] width 9 height 7
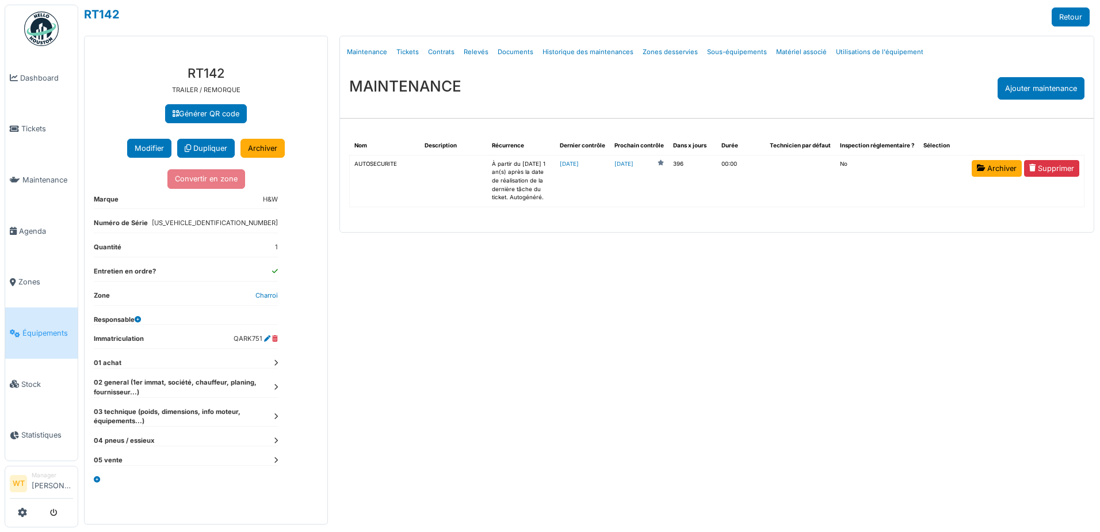
click at [40, 334] on link "Équipements" at bounding box center [41, 332] width 73 height 51
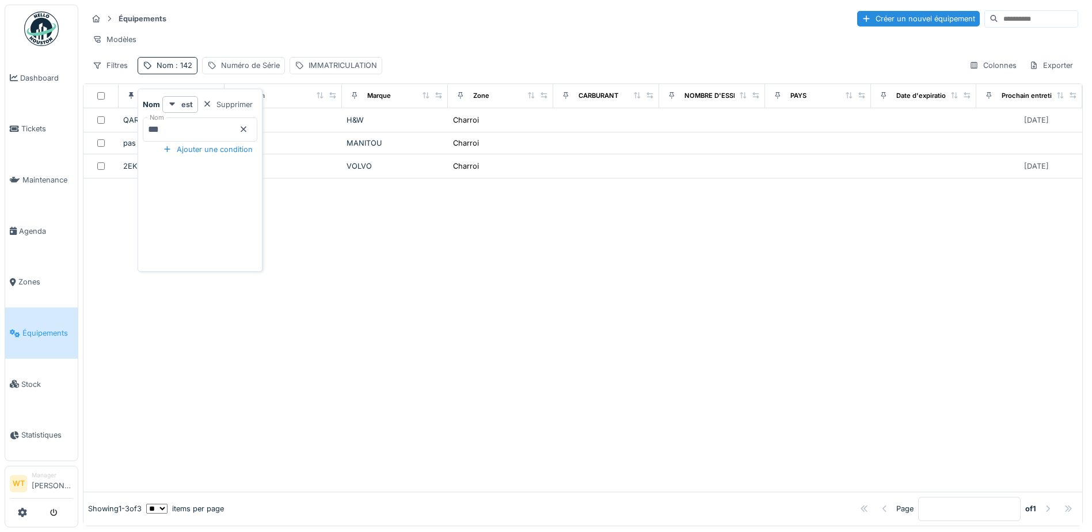
click at [248, 134] on div at bounding box center [243, 129] width 9 height 11
click at [239, 129] on input "Nom" at bounding box center [200, 129] width 115 height 24
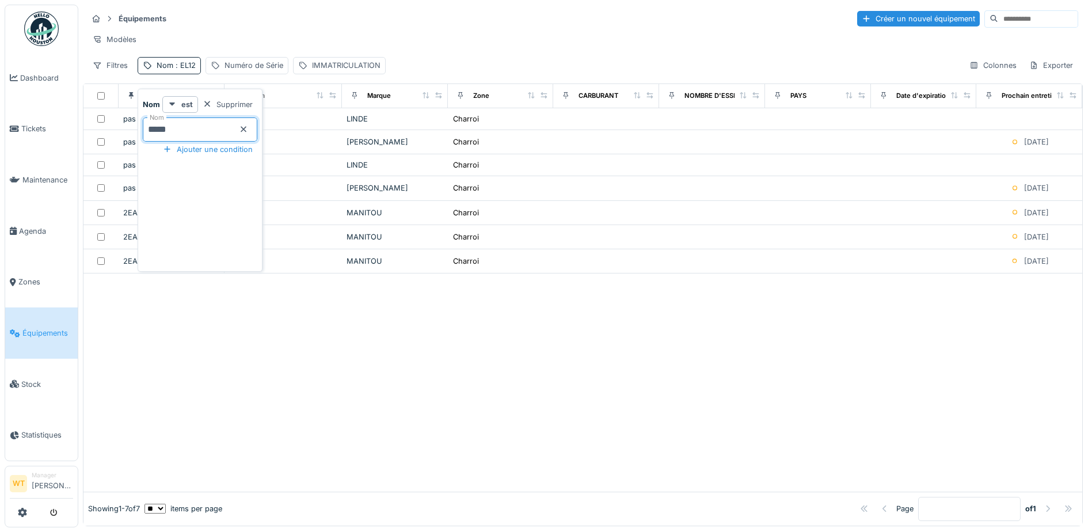
type input "*****"
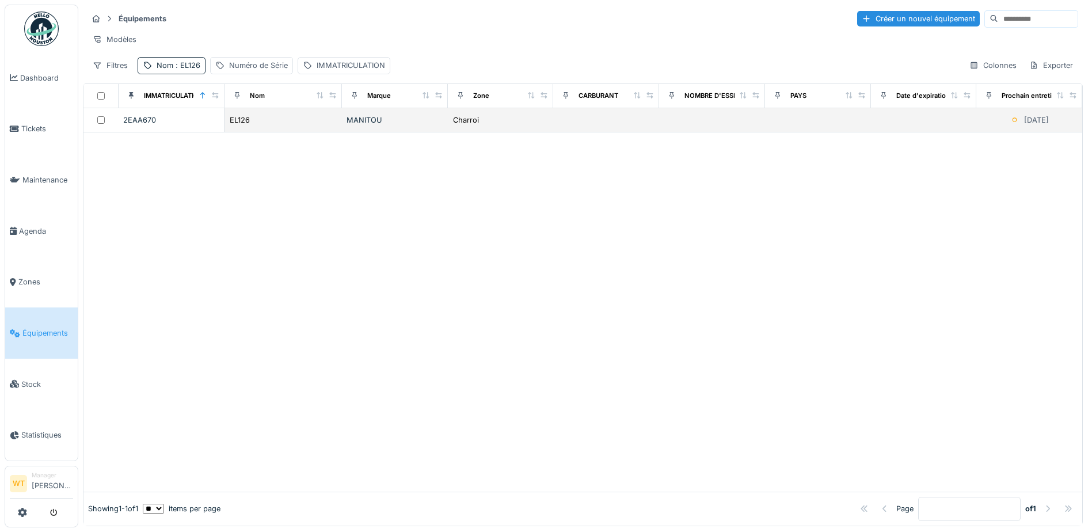
click at [376, 125] on div "MANITOU" at bounding box center [394, 120] width 97 height 11
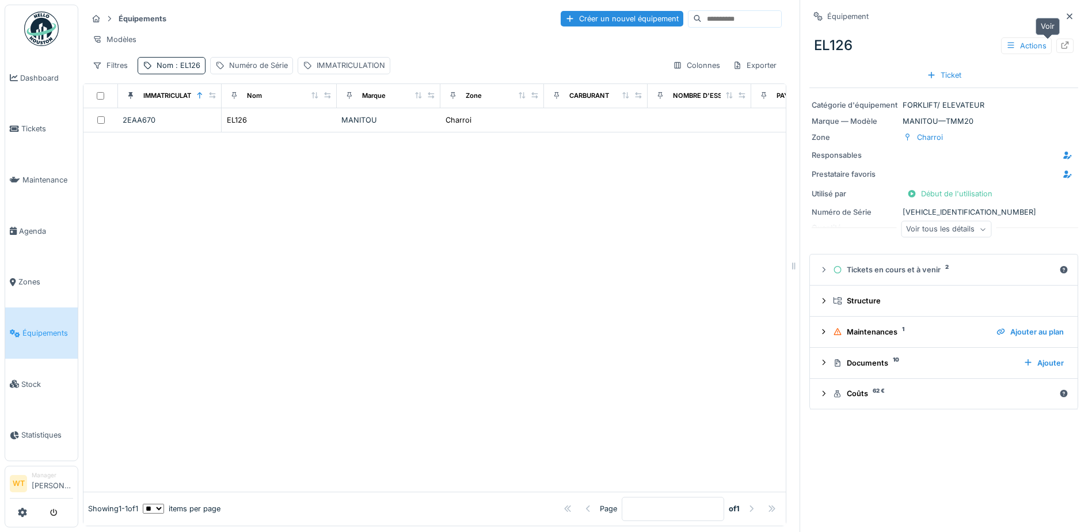
click at [1060, 49] on div at bounding box center [1064, 45] width 9 height 11
